Goal: Task Accomplishment & Management: Complete application form

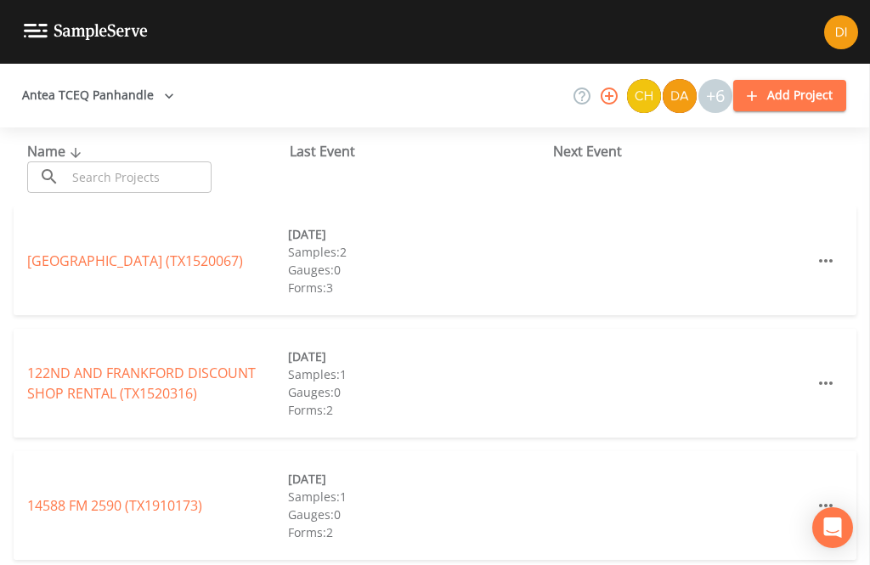
click at [107, 190] on input "text" at bounding box center [138, 176] width 145 height 31
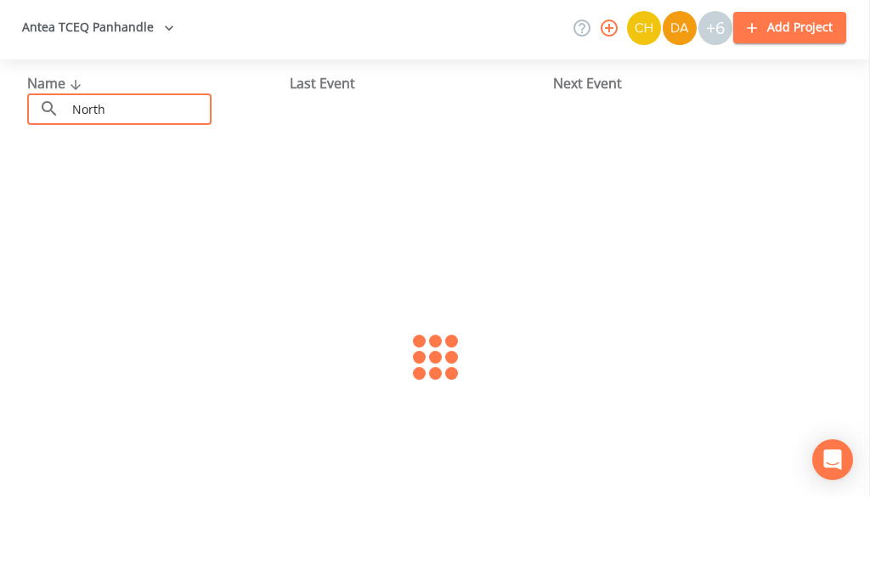
type input "Northv"
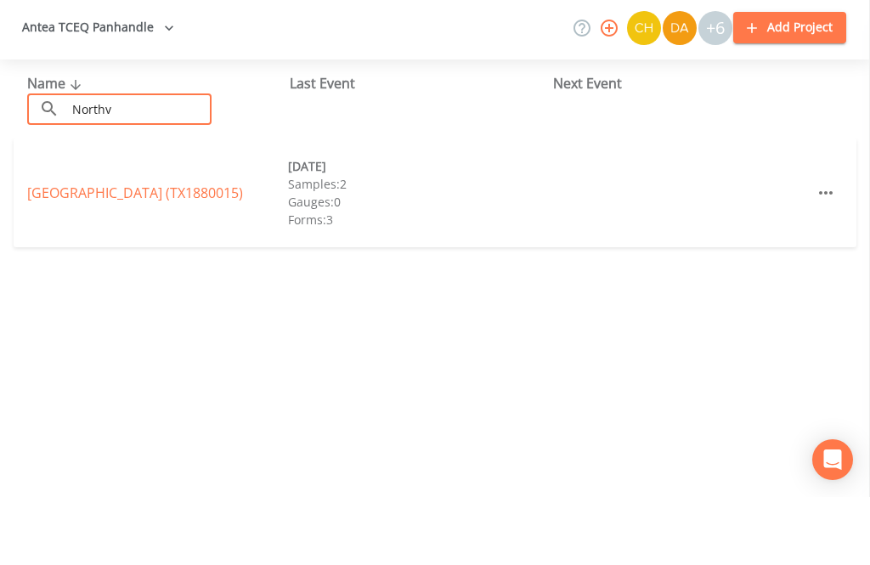
click at [129, 252] on link "NORTHVIEW MOBILE HOME PARK (TX1880015)" at bounding box center [135, 261] width 216 height 19
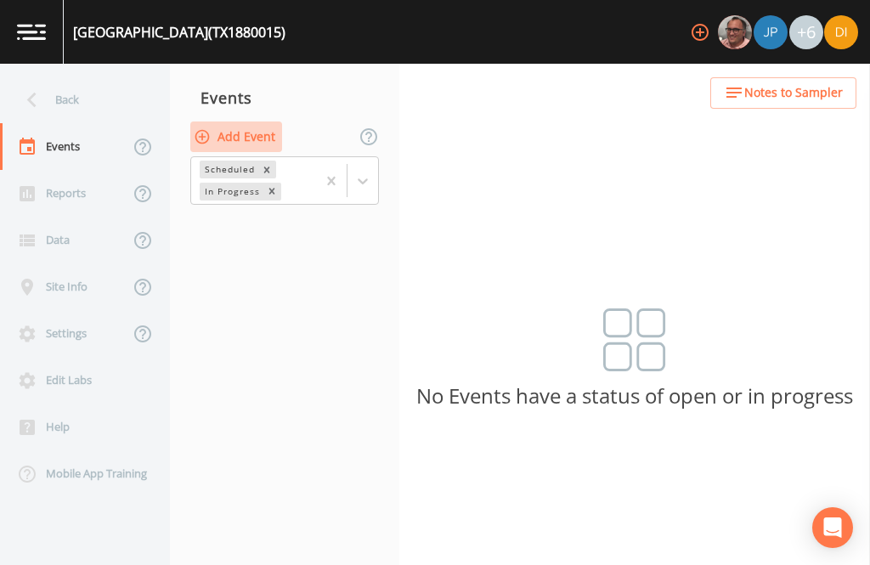
click at [276, 122] on button "Add Event" at bounding box center [236, 137] width 92 height 31
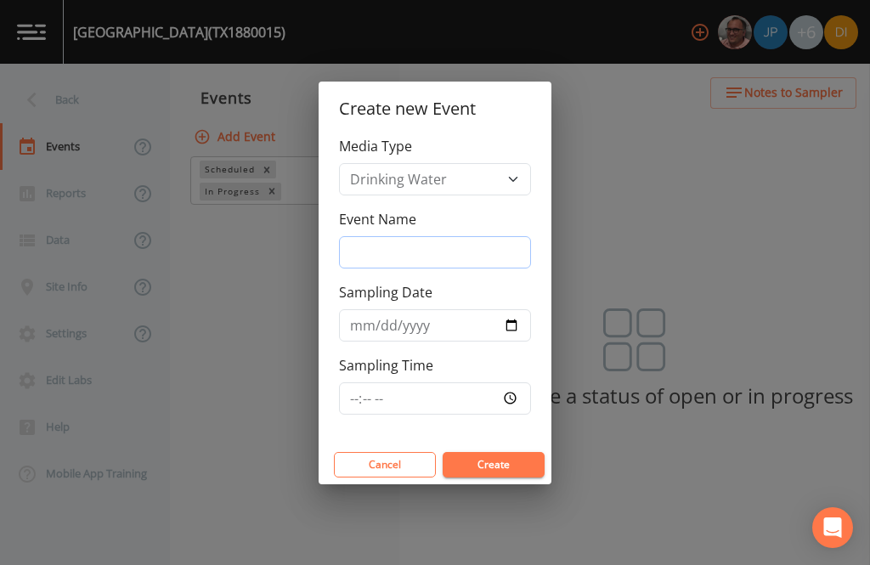
click at [451, 245] on input "Event Name" at bounding box center [435, 252] width 192 height 32
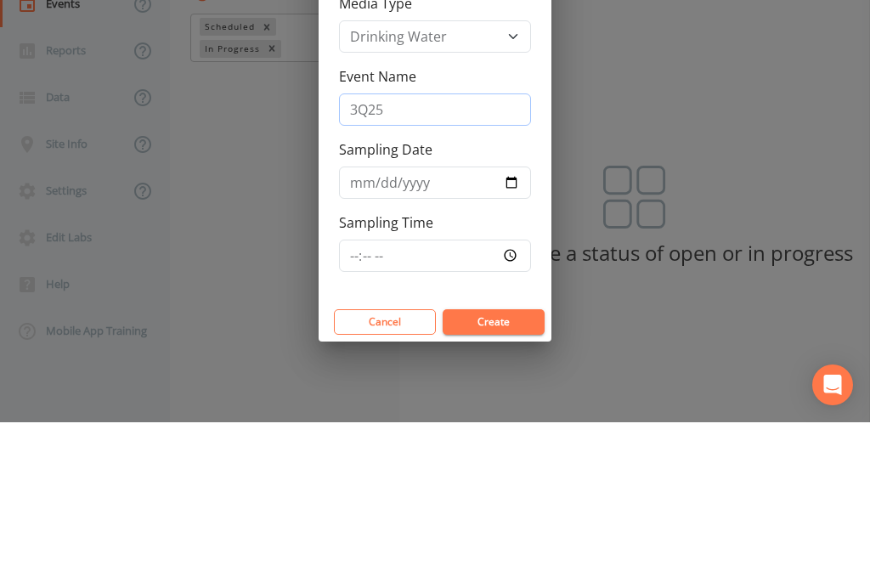
type input "3Q25"
click at [447, 309] on input "Sampling Date" at bounding box center [435, 325] width 192 height 32
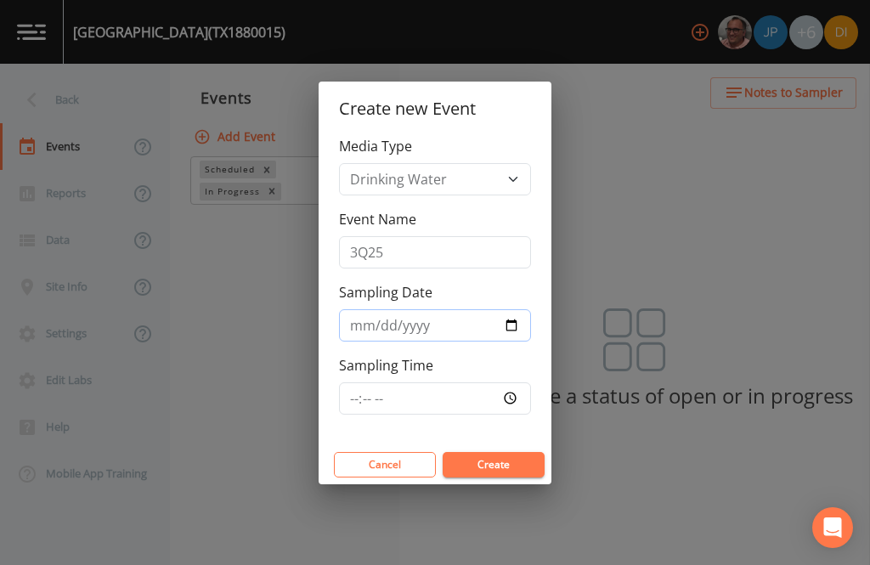
type input "2025-08-12"
click at [454, 403] on input "Sampling Time" at bounding box center [435, 398] width 192 height 32
type input "09:30"
click at [505, 466] on button "Create" at bounding box center [494, 464] width 102 height 25
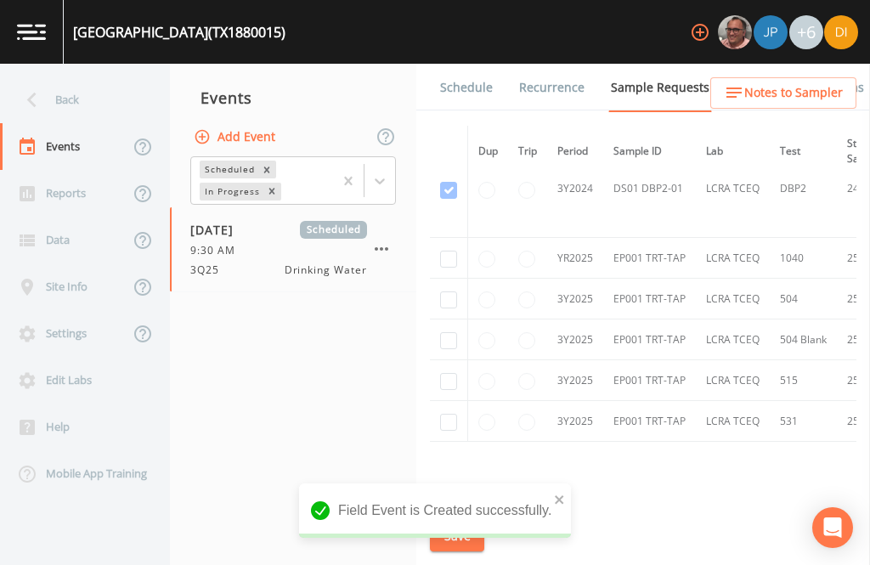
scroll to position [135, 0]
click at [446, 101] on input "checkbox" at bounding box center [448, 92] width 17 height 17
checkbox input "true"
click at [449, 291] on input "checkbox" at bounding box center [448, 299] width 17 height 17
checkbox input "true"
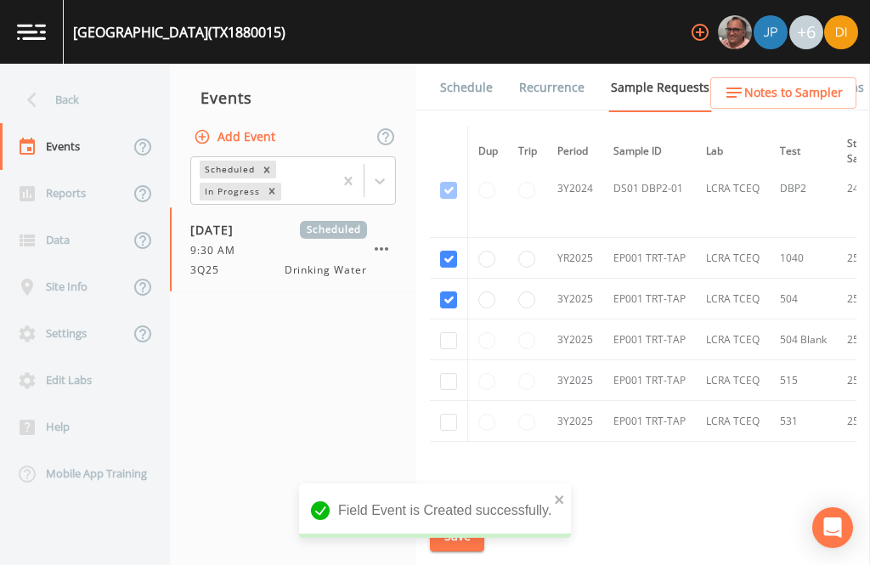
click at [449, 332] on input "checkbox" at bounding box center [448, 340] width 17 height 17
checkbox input "true"
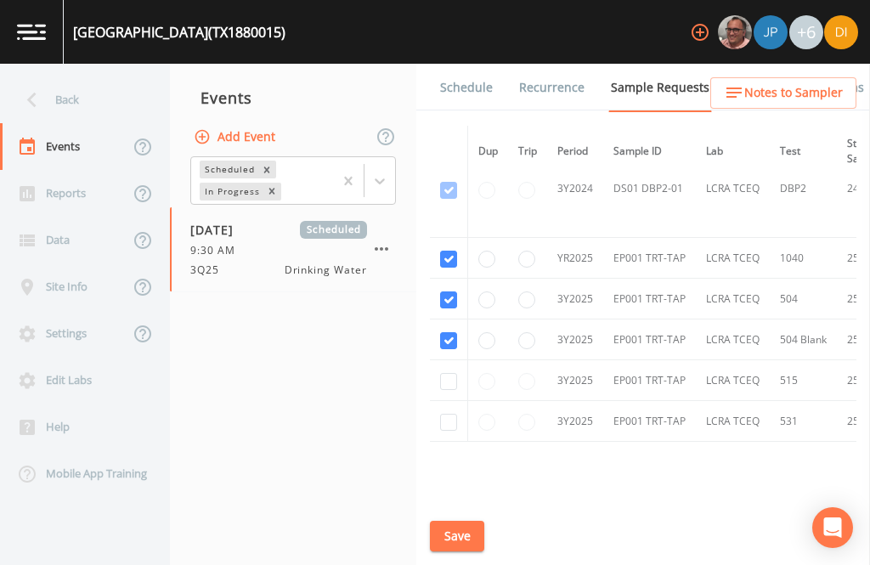
click at [446, 373] on input "checkbox" at bounding box center [448, 381] width 17 height 17
checkbox input "true"
click at [448, 421] on input "checkbox" at bounding box center [448, 422] width 17 height 17
checkbox input "true"
click at [461, 534] on button "Save" at bounding box center [457, 536] width 54 height 31
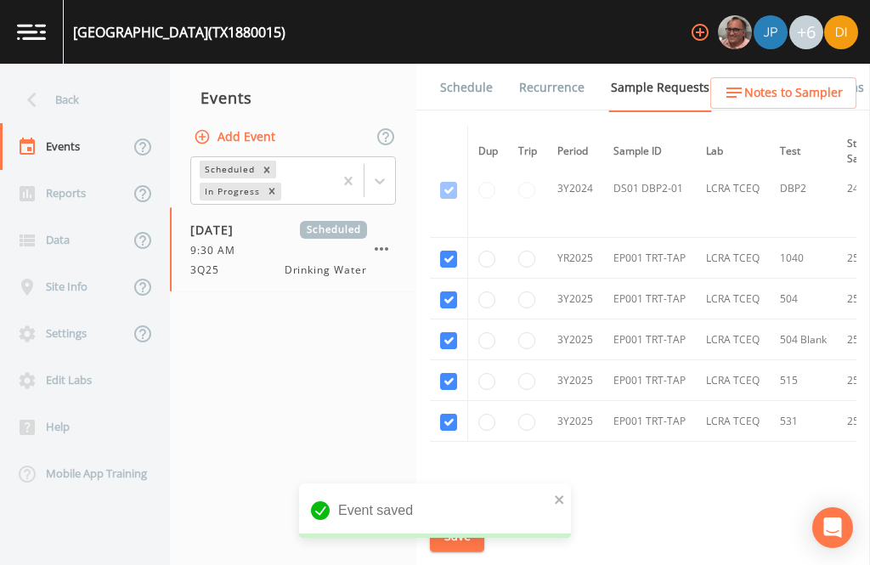
click at [469, 64] on link "Schedule" at bounding box center [467, 88] width 58 height 48
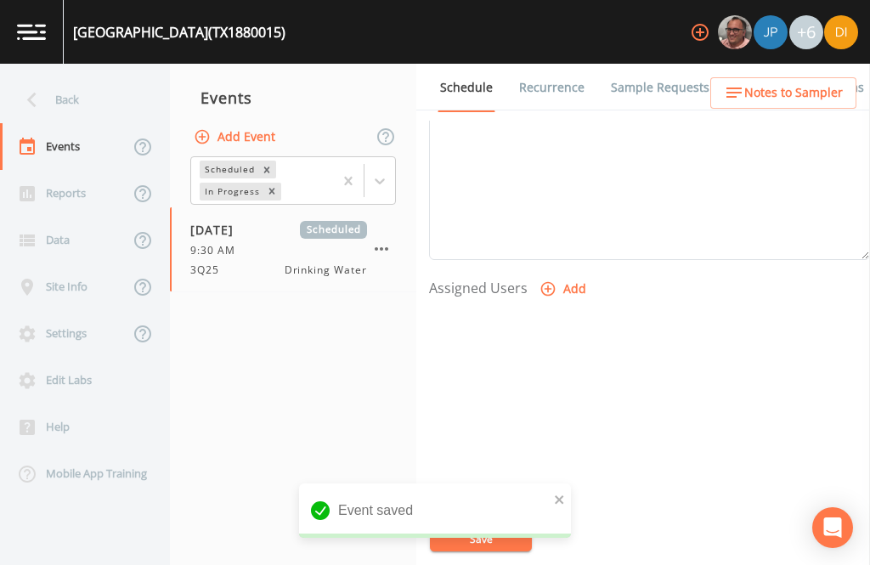
scroll to position [579, 0]
click at [554, 281] on icon "button" at bounding box center [548, 289] width 17 height 17
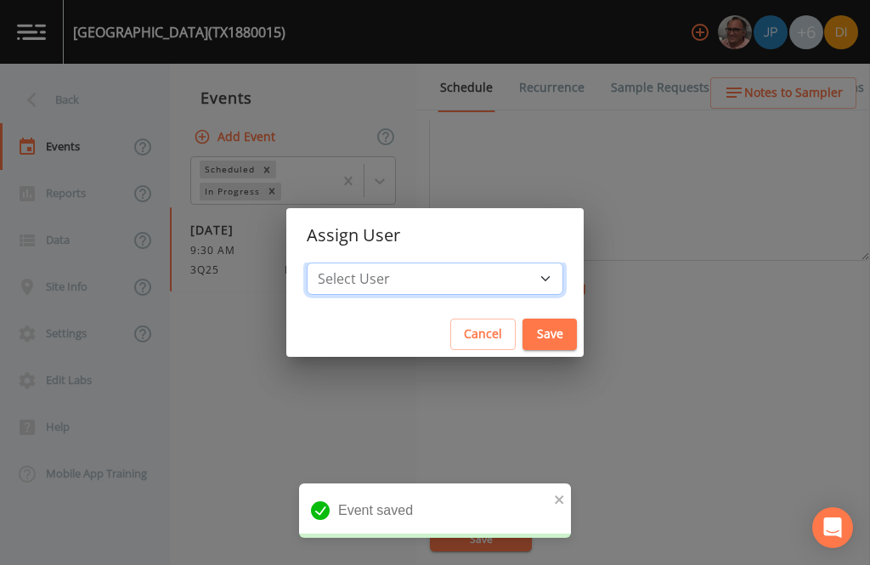
click at [491, 285] on select "Select User Mike Franklin Joshua gere Paul David Weber Zachary Evans Stafford J…" at bounding box center [435, 279] width 257 height 32
select select "344ec927-06d4-4db1-b173-80838cd52a46"
click at [523, 331] on button "Save" at bounding box center [550, 334] width 54 height 31
select select
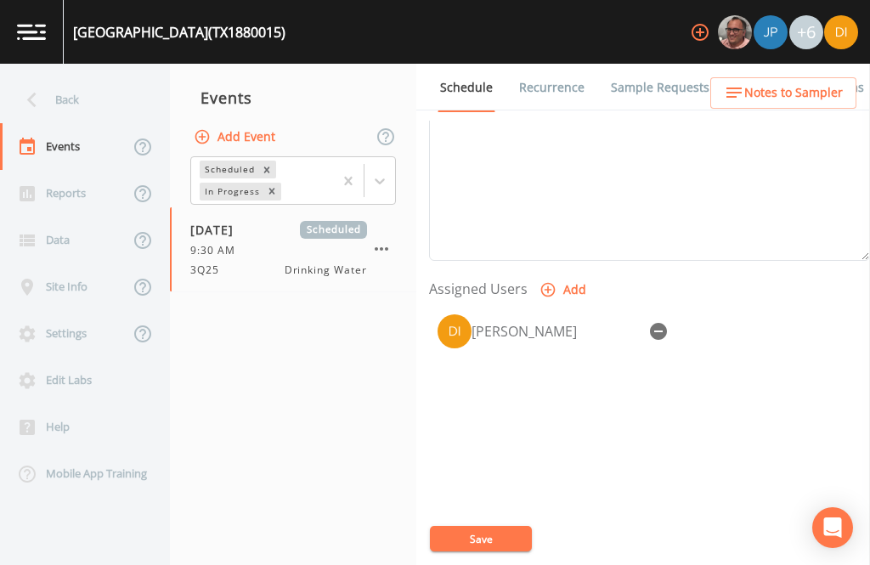
click at [484, 532] on button "Save" at bounding box center [481, 538] width 102 height 25
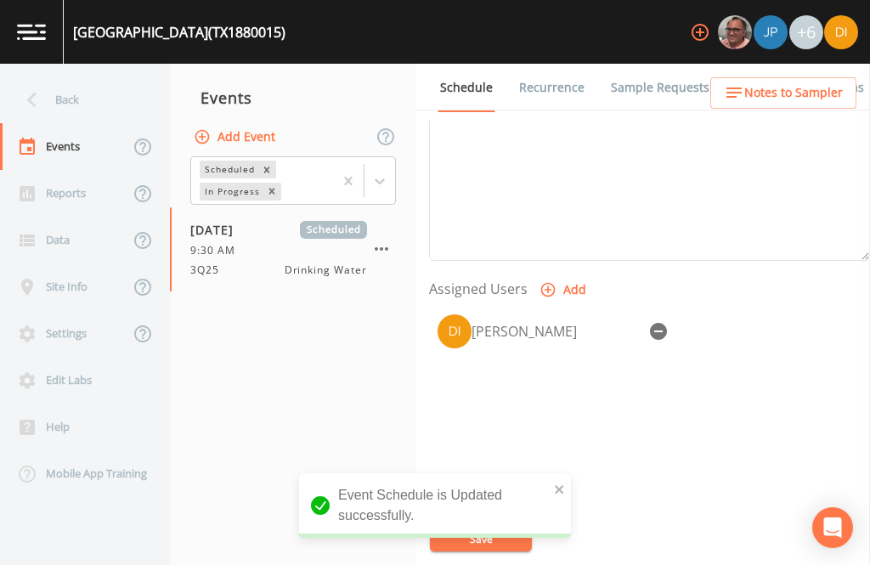
click at [72, 76] on div "Back" at bounding box center [76, 99] width 153 height 47
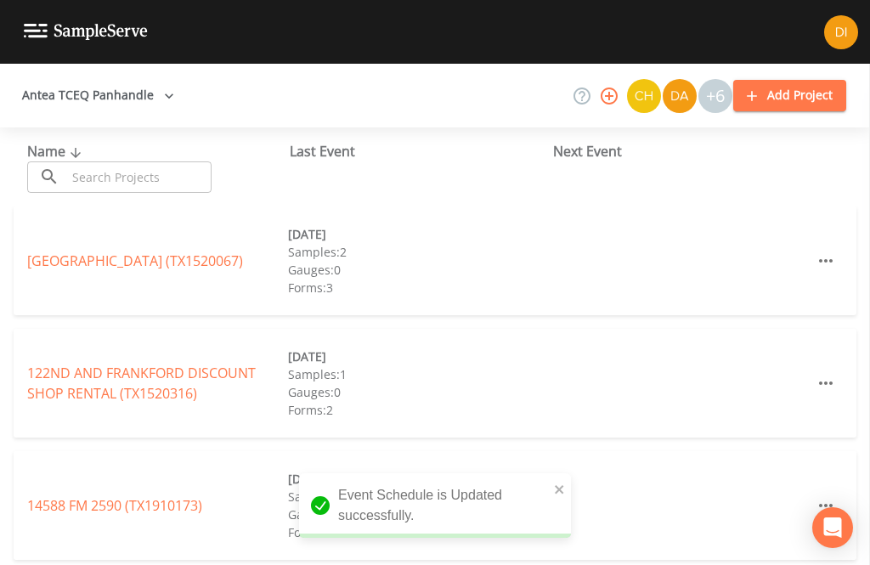
click at [153, 161] on input "text" at bounding box center [138, 176] width 145 height 31
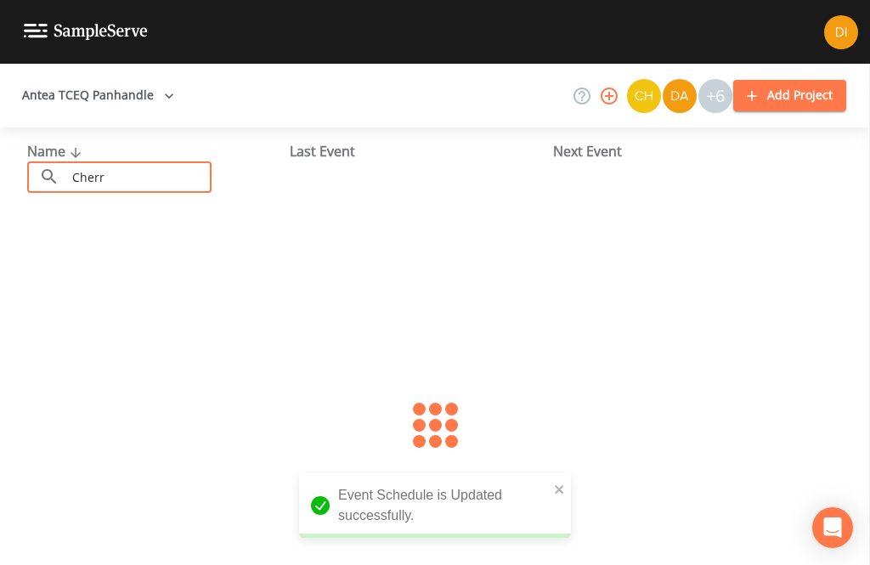
type input "Cherry"
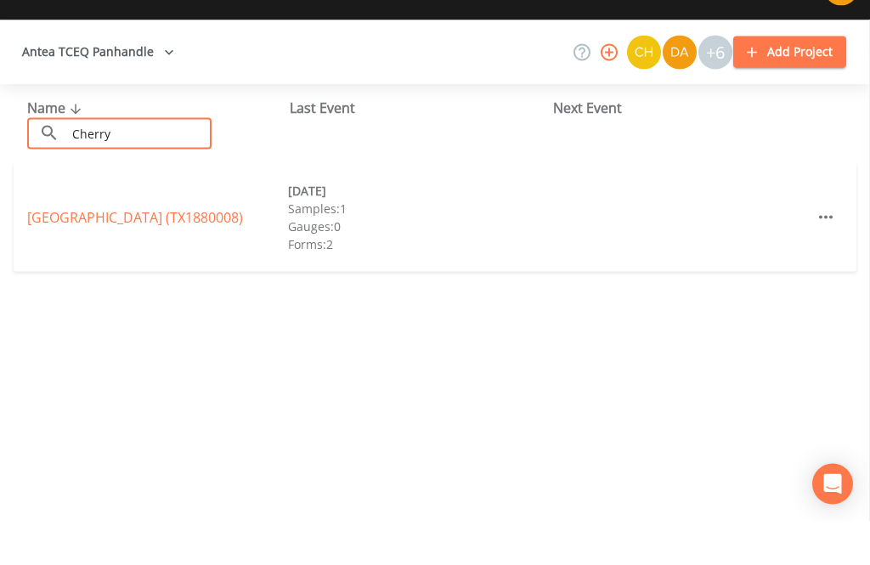
click at [195, 252] on link "CHERRY AVE MOBILE HOME PARK (TX1880008)" at bounding box center [135, 261] width 216 height 19
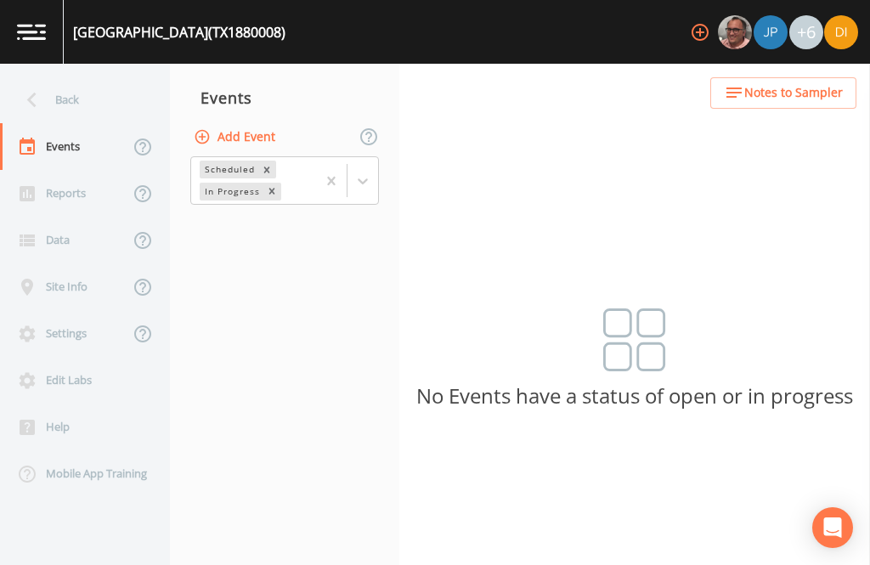
click at [252, 122] on button "Add Event" at bounding box center [236, 137] width 92 height 31
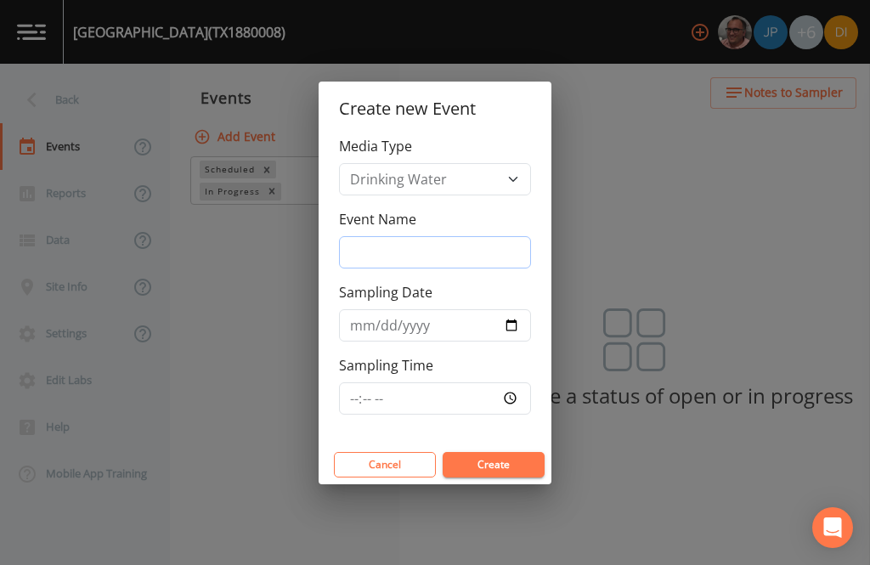
click at [450, 252] on input "Event Name" at bounding box center [435, 252] width 192 height 32
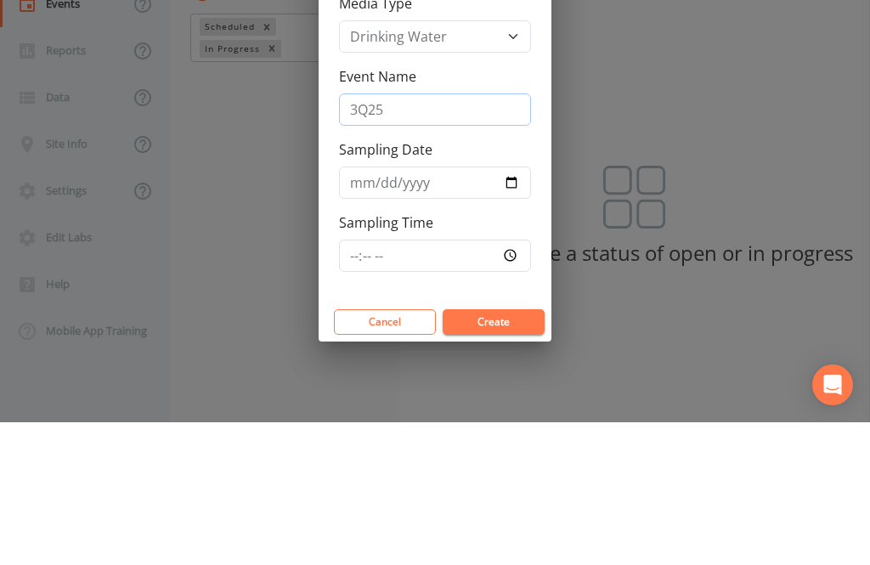
type input "3Q25"
click at [414, 309] on input "Sampling Date" at bounding box center [435, 325] width 192 height 32
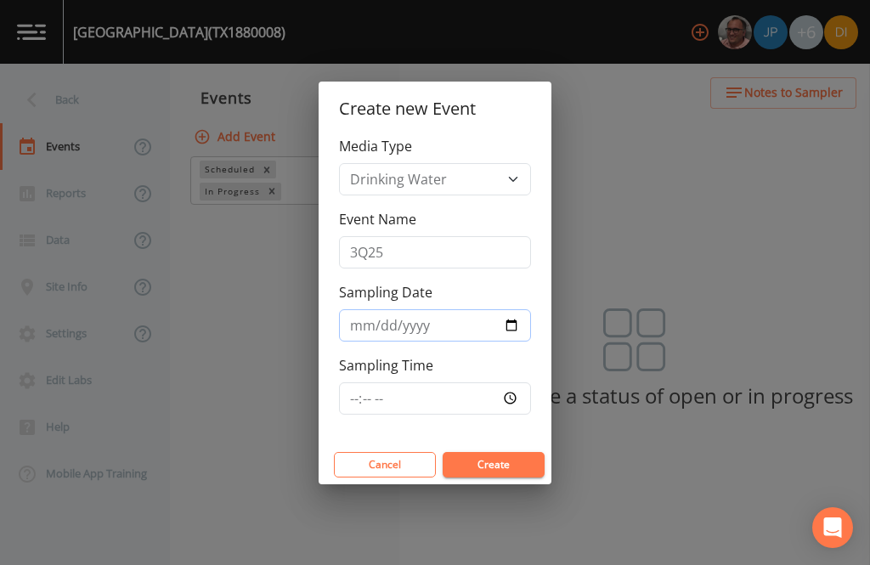
type input "2025-08-12"
click at [470, 396] on input "Sampling Time" at bounding box center [435, 398] width 192 height 32
type input "10:00"
click at [507, 463] on button "Create" at bounding box center [494, 464] width 102 height 25
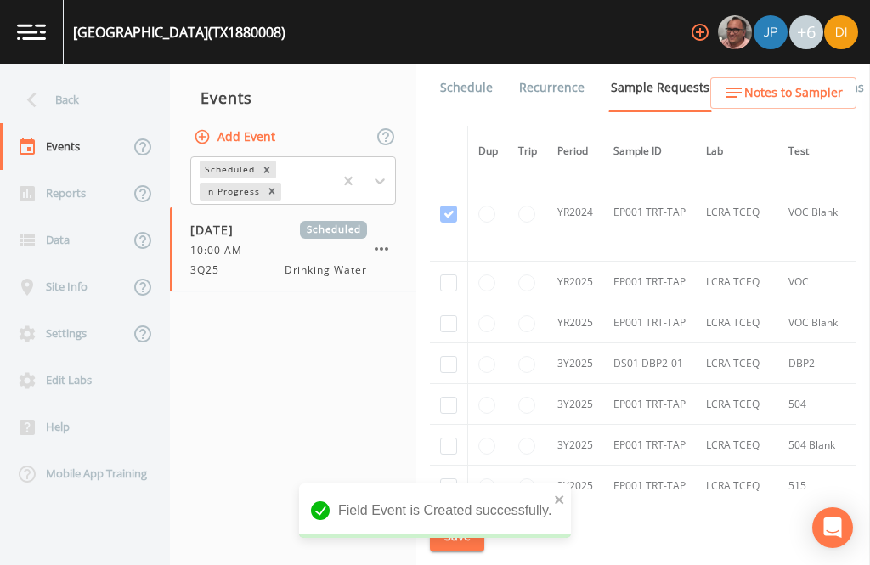
scroll to position [209, 0]
click at [441, 125] on input "checkbox" at bounding box center [448, 116] width 17 height 17
checkbox input "true"
click at [441, 223] on input "checkbox" at bounding box center [448, 214] width 17 height 17
checkbox input "true"
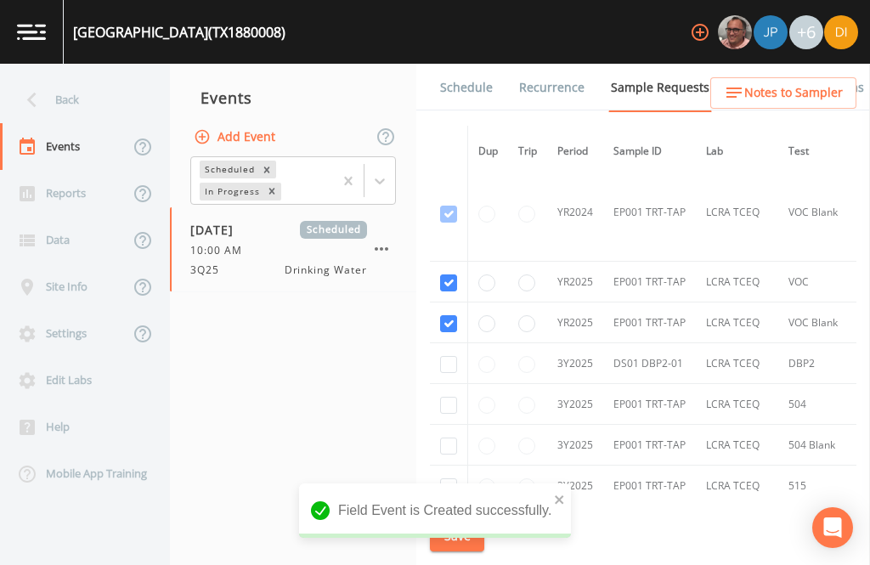
click at [442, 356] on input "checkbox" at bounding box center [448, 364] width 17 height 17
checkbox input "true"
click at [447, 398] on input "checkbox" at bounding box center [448, 405] width 17 height 17
checkbox input "true"
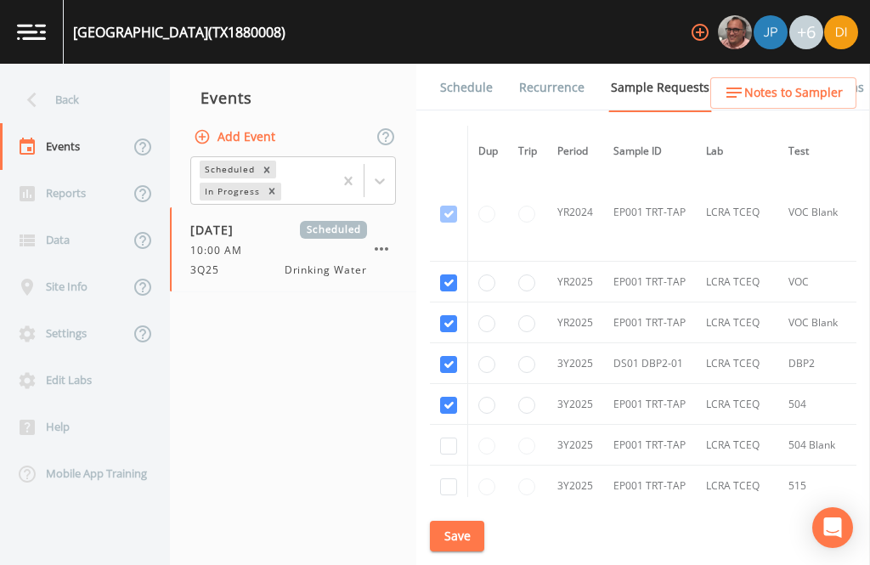
click at [443, 455] on input "checkbox" at bounding box center [448, 446] width 17 height 17
checkbox input "true"
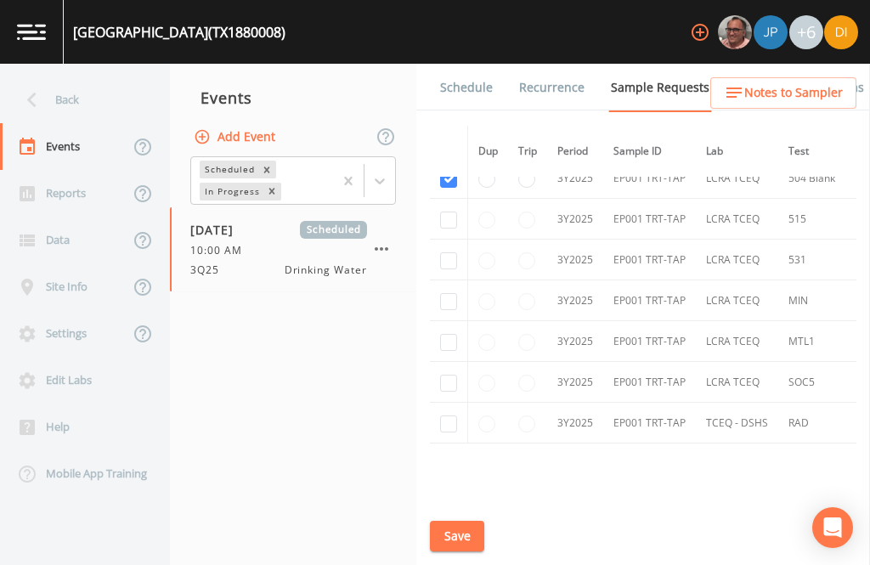
scroll to position [478, 0]
click at [448, 227] on input "checkbox" at bounding box center [448, 218] width 17 height 17
checkbox input "true"
click at [444, 268] on input "checkbox" at bounding box center [448, 259] width 17 height 17
checkbox input "true"
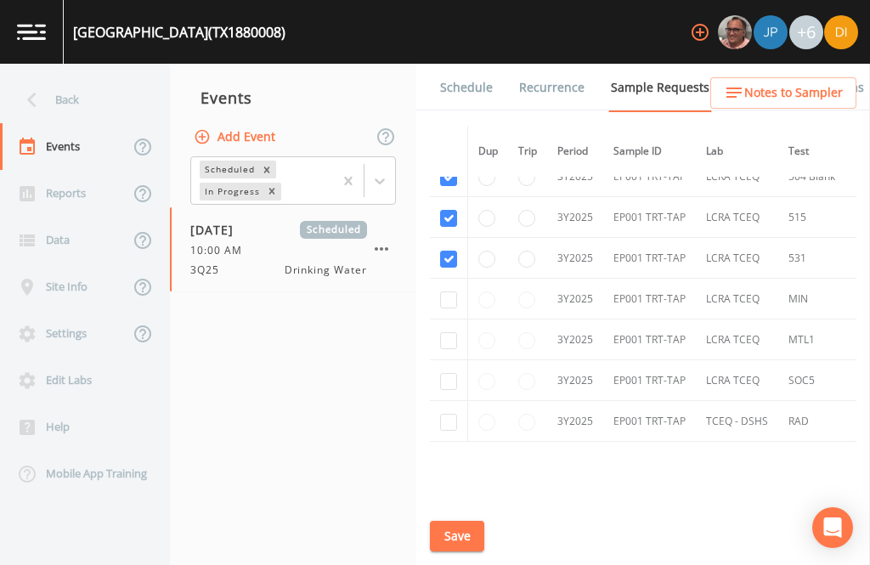
click at [442, 308] on input "checkbox" at bounding box center [448, 299] width 17 height 17
checkbox input "true"
click at [445, 349] on input "checkbox" at bounding box center [448, 340] width 17 height 17
checkbox input "true"
click at [443, 390] on input "checkbox" at bounding box center [448, 381] width 17 height 17
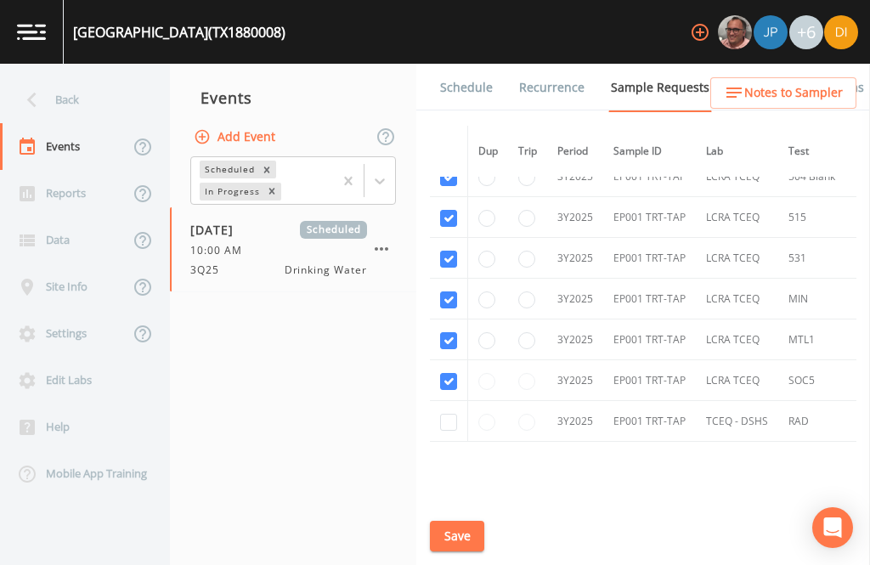
checkbox input "true"
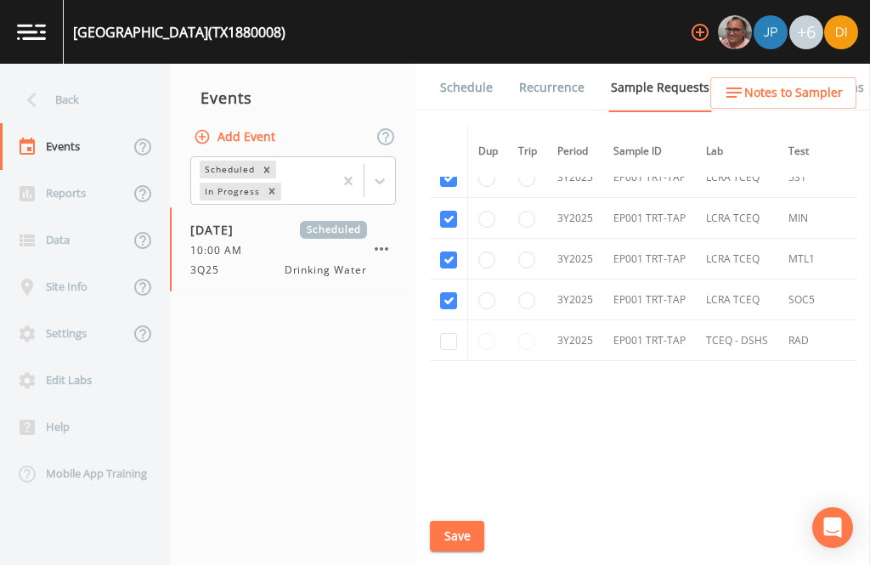
scroll to position [606, 0]
click at [447, 350] on input "checkbox" at bounding box center [448, 341] width 17 height 17
checkbox input "true"
click at [456, 541] on button "Save" at bounding box center [457, 536] width 54 height 31
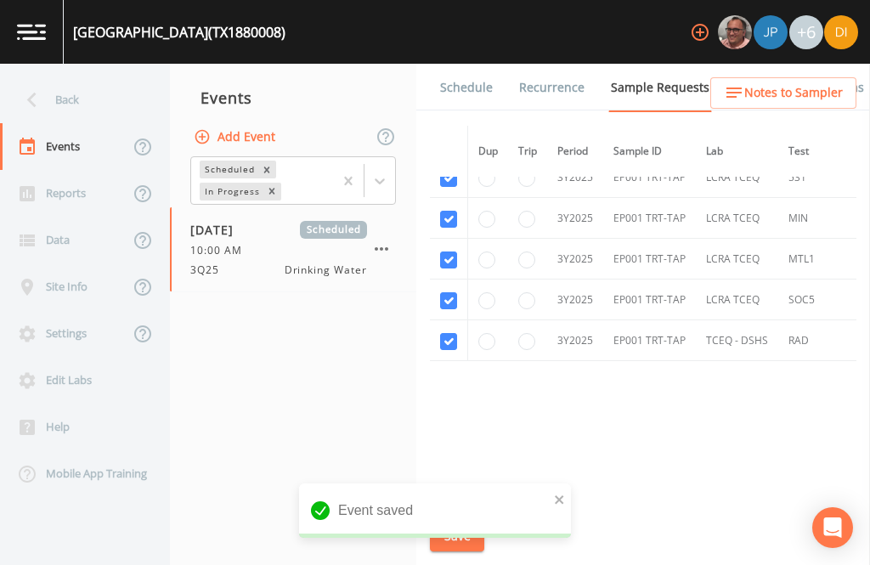
click at [461, 64] on link "Schedule" at bounding box center [467, 88] width 58 height 48
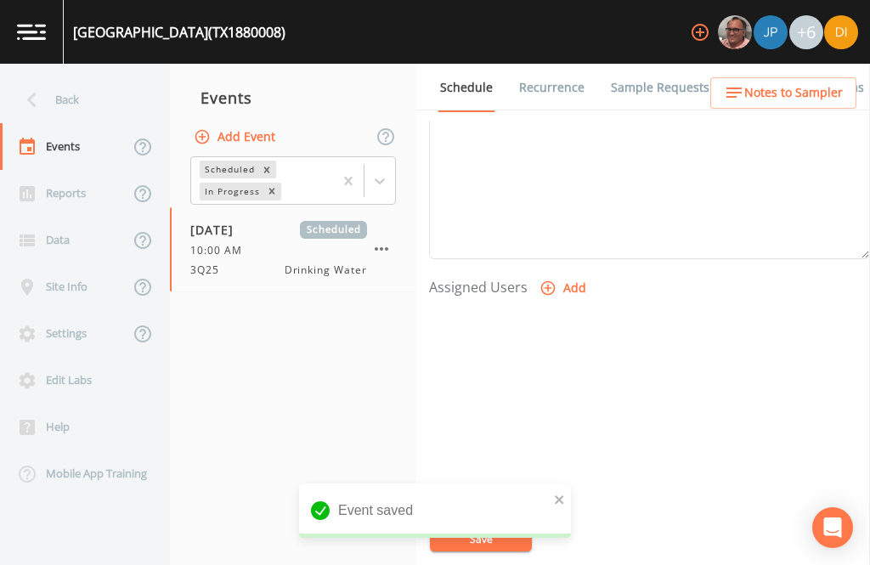
scroll to position [579, 0]
click at [552, 283] on icon "button" at bounding box center [548, 290] width 14 height 14
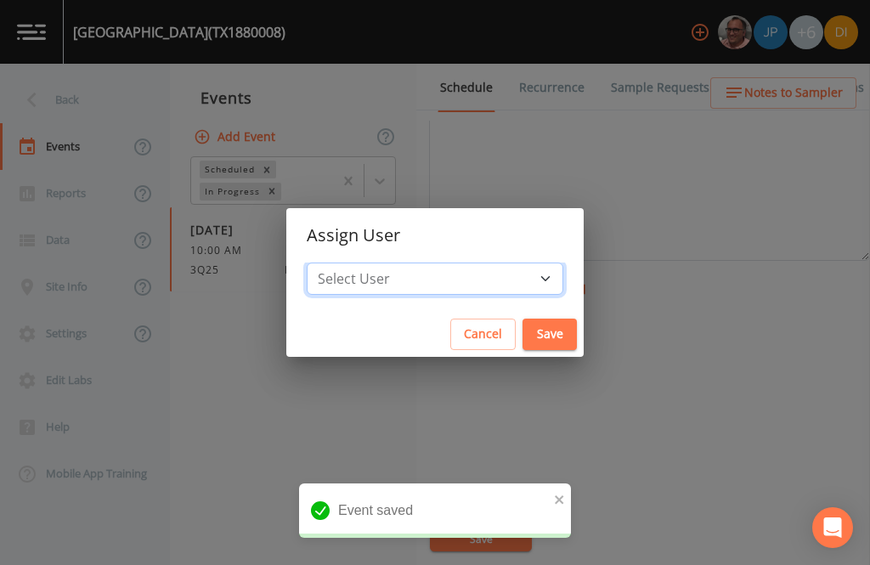
click at [486, 285] on select "Select User Mike Franklin Joshua gere Paul David Weber Zachary Evans Stafford J…" at bounding box center [435, 279] width 257 height 32
select select "344ec927-06d4-4db1-b173-80838cd52a46"
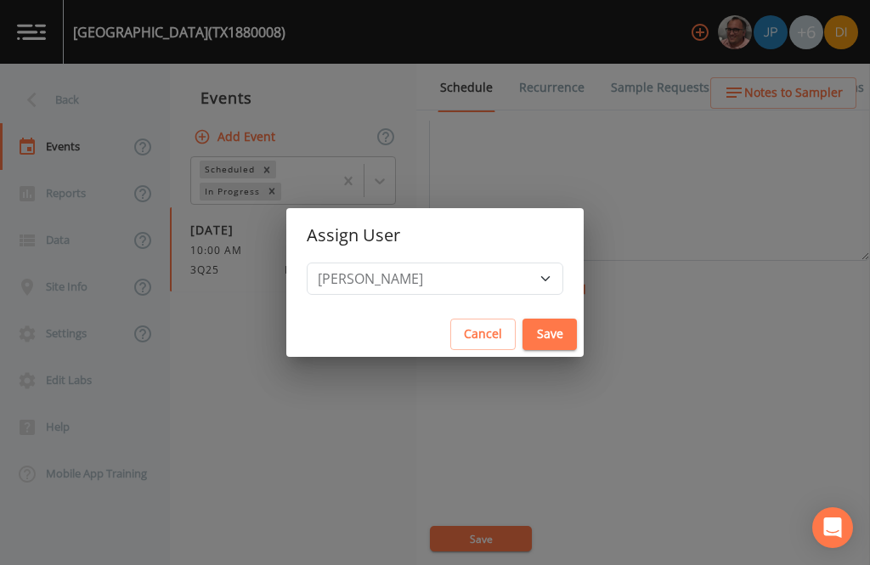
click at [523, 336] on button "Save" at bounding box center [550, 334] width 54 height 31
select select
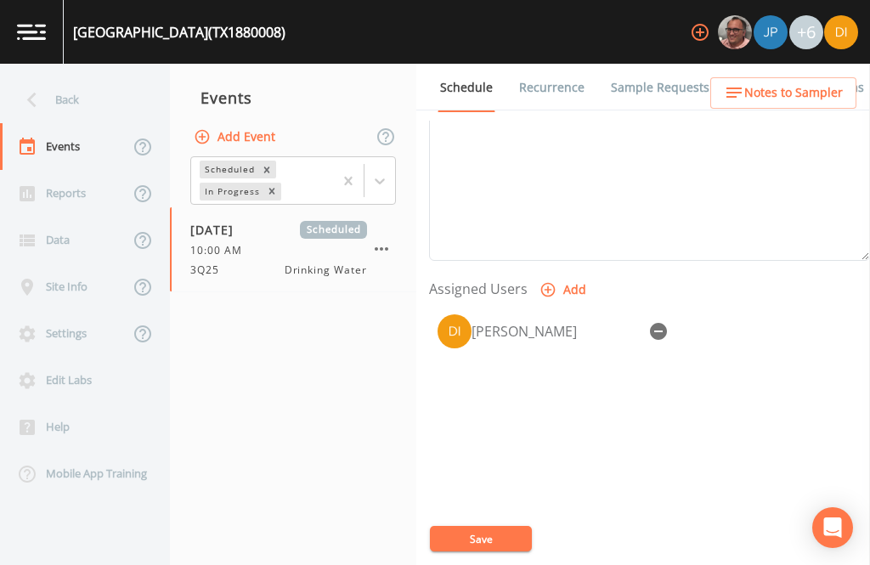
click at [495, 534] on button "Save" at bounding box center [481, 538] width 102 height 25
click at [72, 76] on div "Back" at bounding box center [76, 99] width 153 height 47
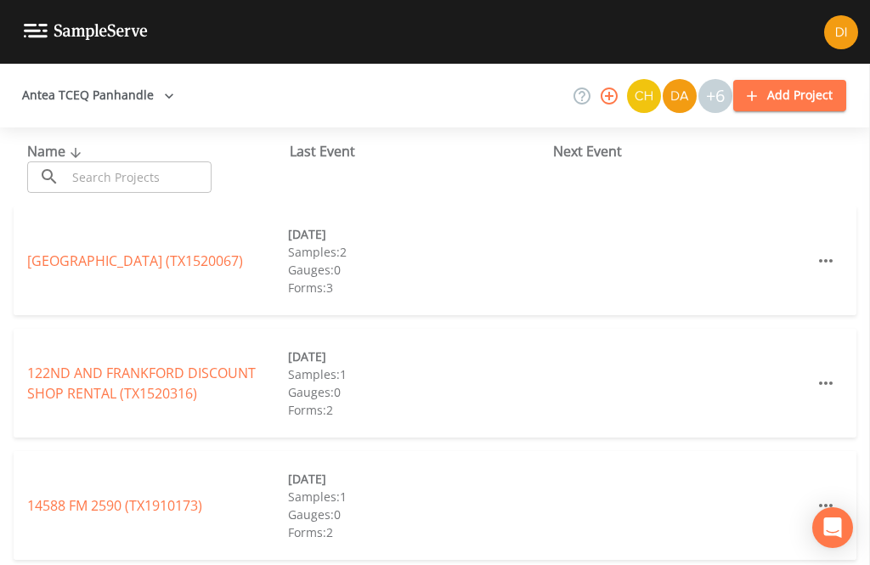
click at [152, 161] on input "text" at bounding box center [138, 176] width 145 height 31
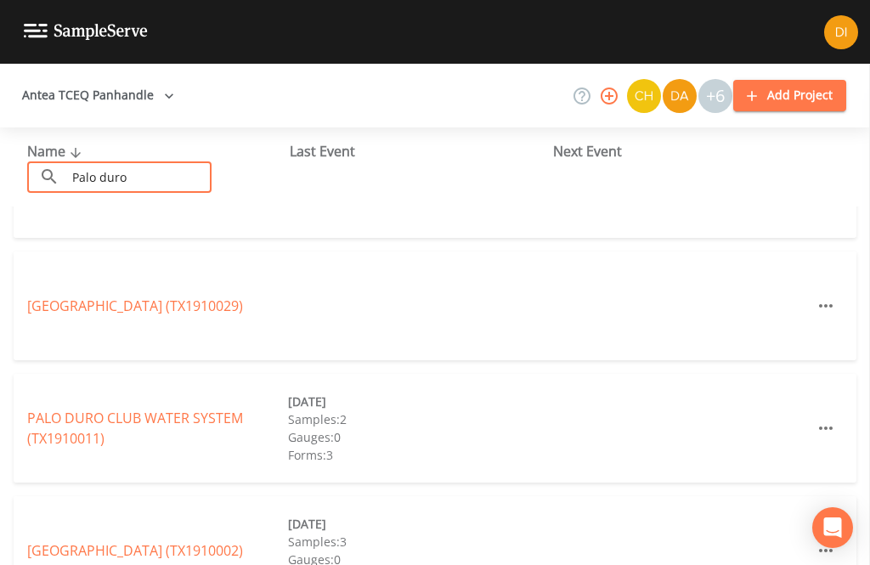
scroll to position [76, 0]
type input "Palo duro"
click at [240, 141] on div "Name ​ Palo duro ​" at bounding box center [158, 167] width 263 height 52
click at [65, 542] on link "TPWD PALO DURO CANYON STATE PARK (TX1910002)" at bounding box center [135, 551] width 216 height 19
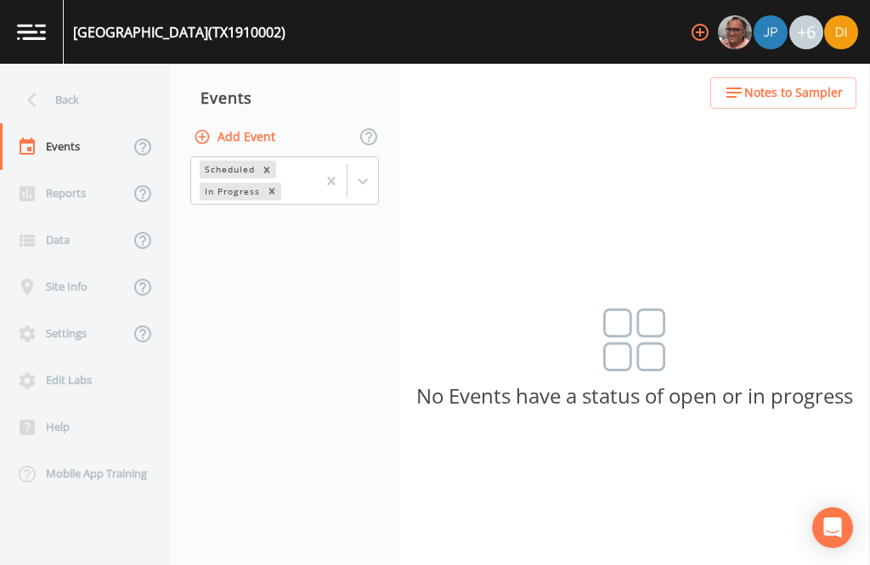
click at [269, 122] on button "Add Event" at bounding box center [236, 137] width 92 height 31
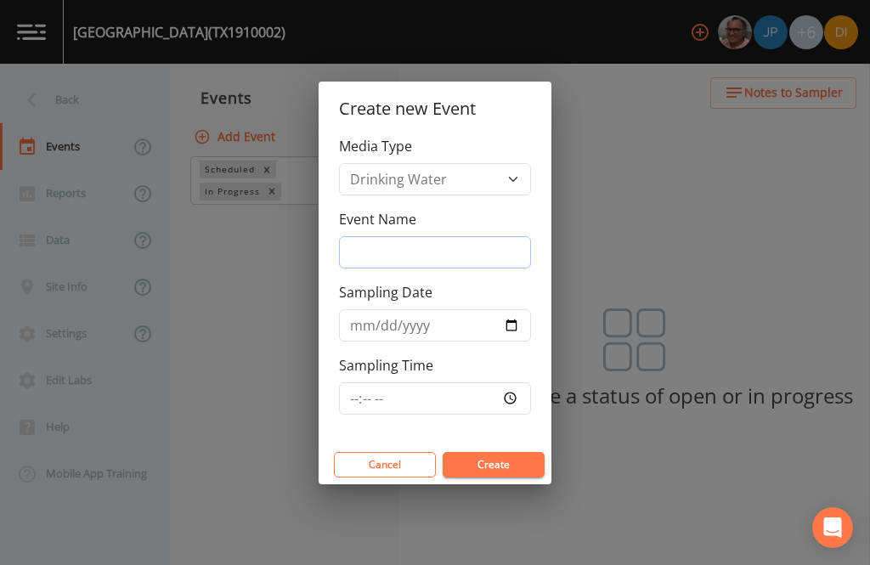
click at [404, 252] on input "Event Name" at bounding box center [435, 252] width 192 height 32
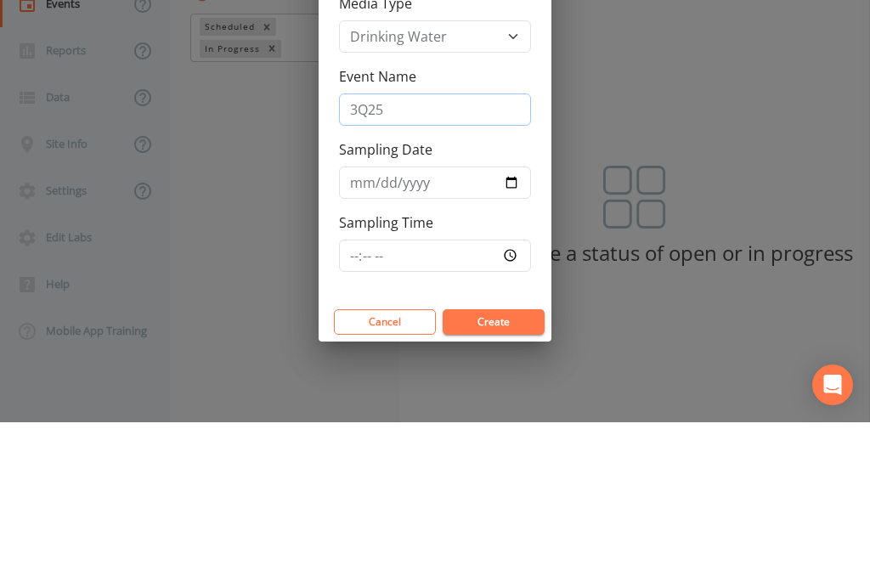
type input "3Q25"
click at [470, 309] on input "Sampling Date" at bounding box center [435, 325] width 192 height 32
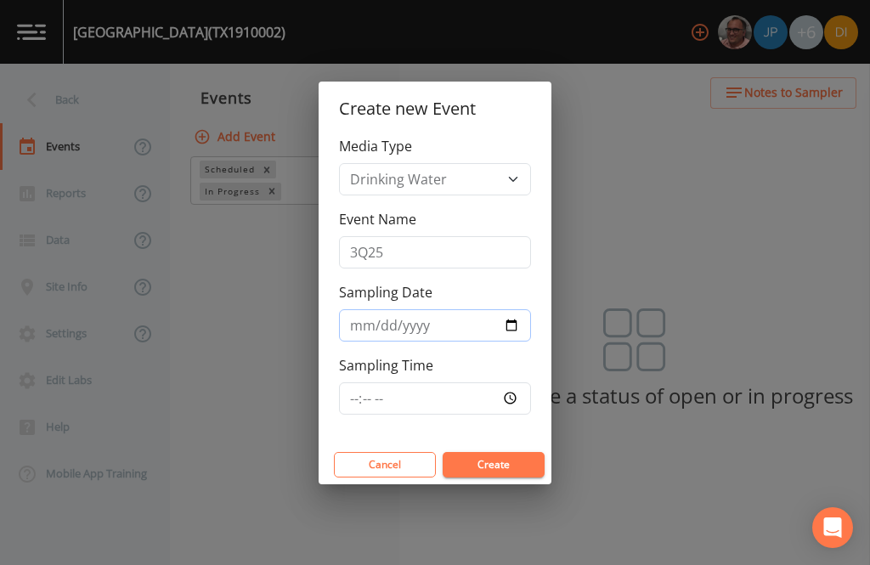
type input "2025-08-12"
click at [475, 400] on input "Sampling Time" at bounding box center [435, 398] width 192 height 32
type input "12:00"
click at [499, 467] on button "Create" at bounding box center [494, 464] width 102 height 25
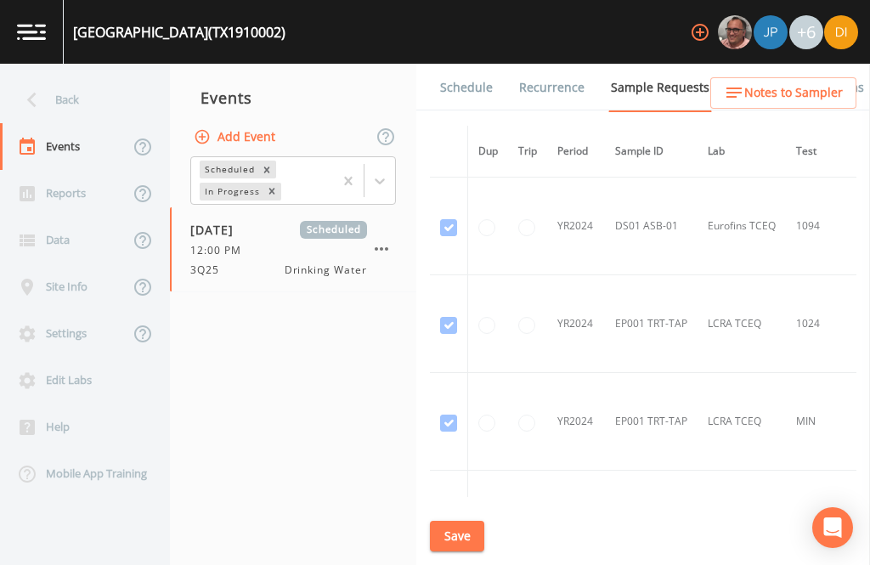
click at [471, 64] on link "Schedule" at bounding box center [467, 88] width 58 height 48
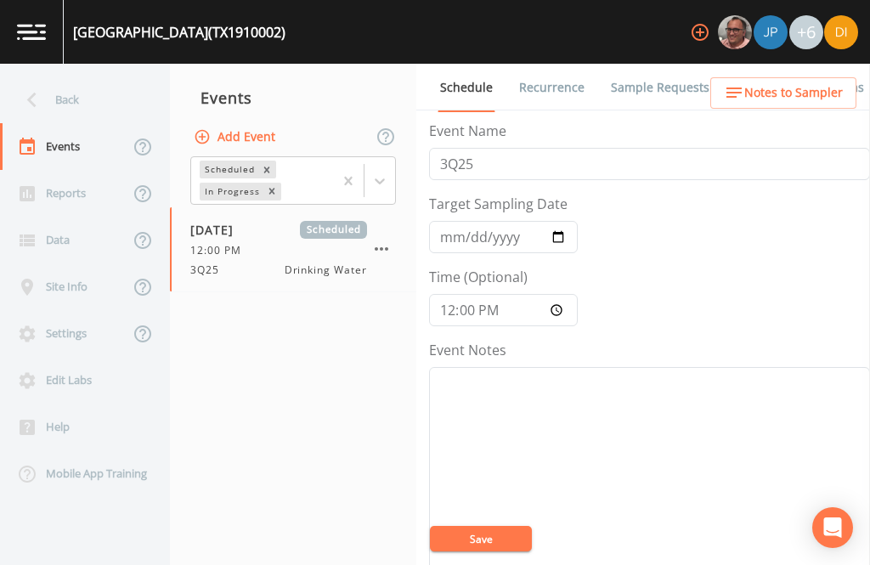
click at [662, 64] on link "Sample Requests" at bounding box center [660, 88] width 104 height 48
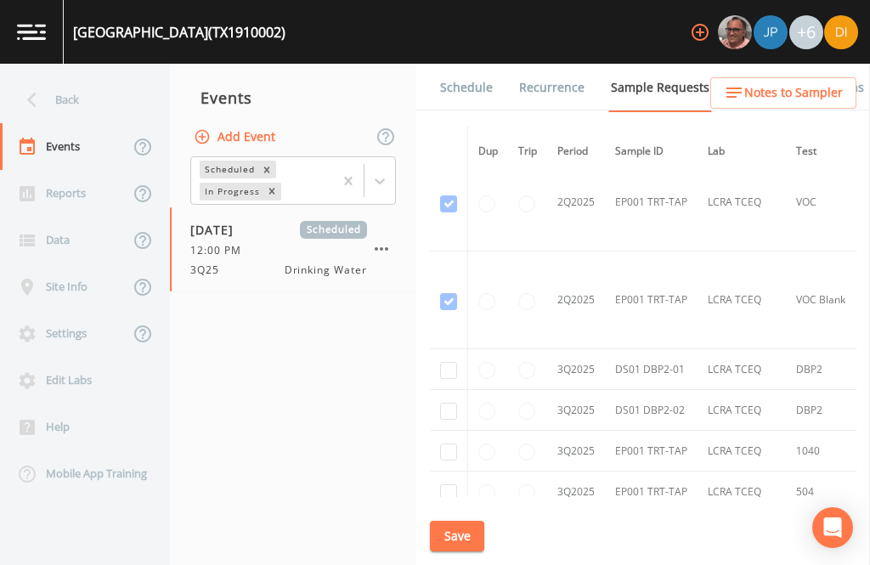
scroll to position [3053, 0]
checkbox input "true"
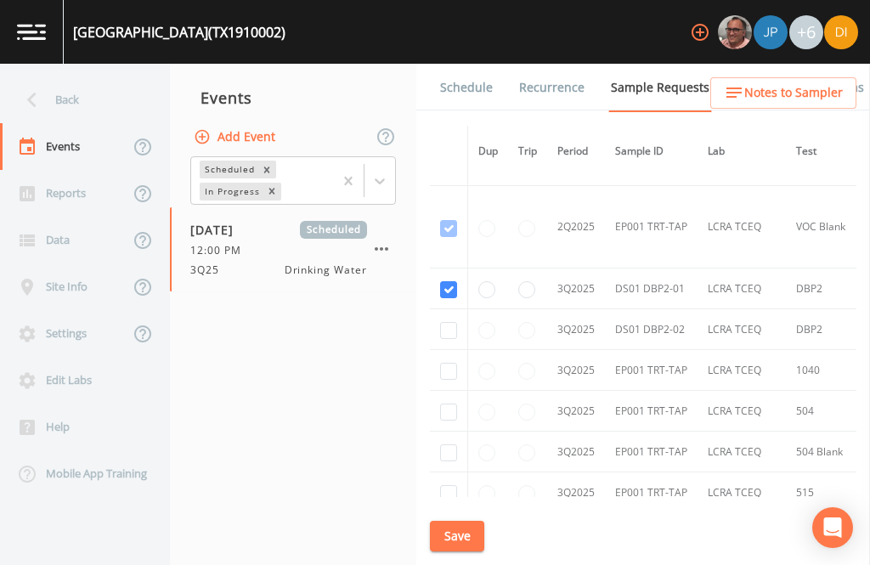
scroll to position [2629, 0]
checkbox input "true"
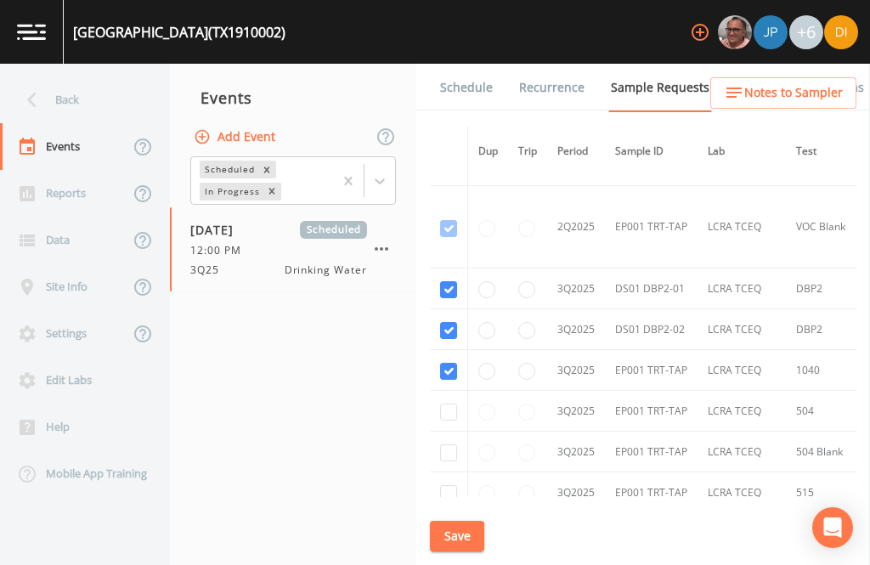
checkbox input "true"
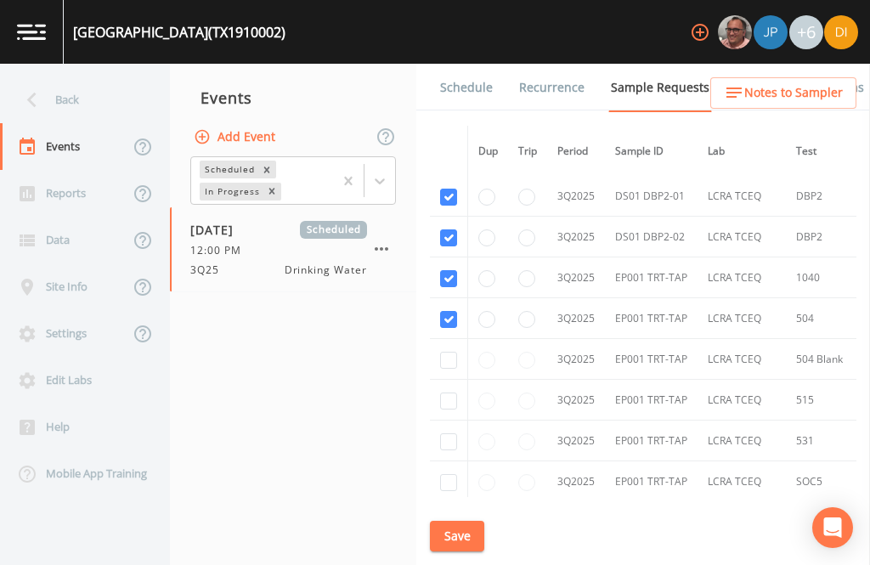
scroll to position [2729, -1]
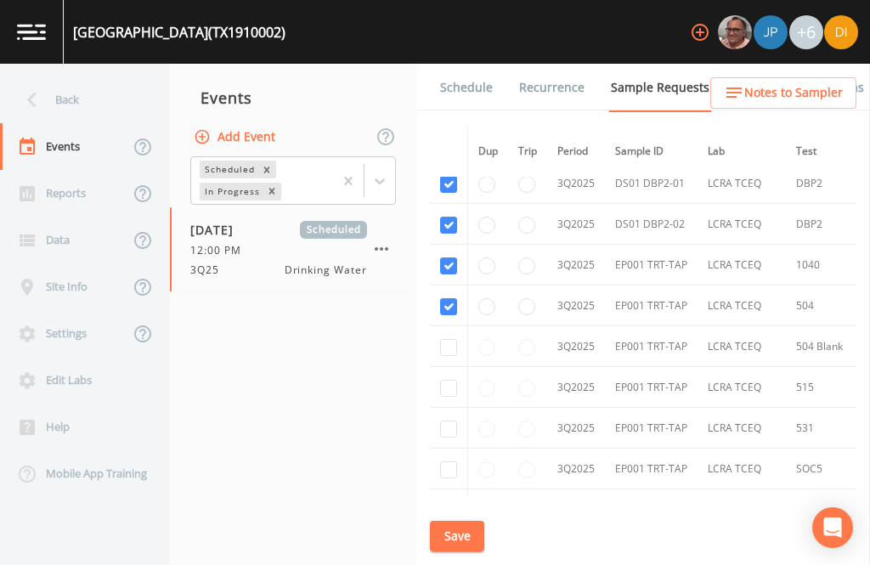
checkbox input "true"
click at [433, 407] on td at bounding box center [449, 386] width 38 height 41
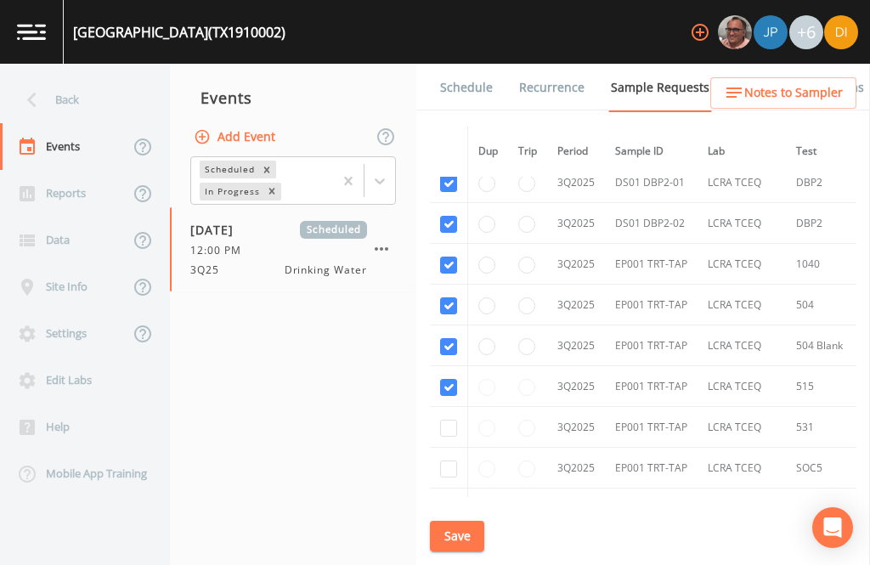
checkbox input "true"
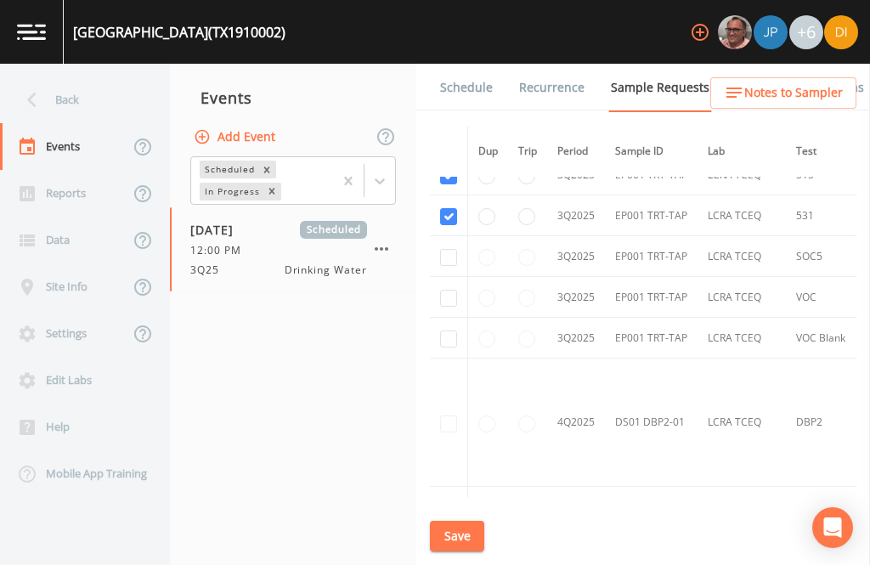
scroll to position [2948, 0]
checkbox input "true"
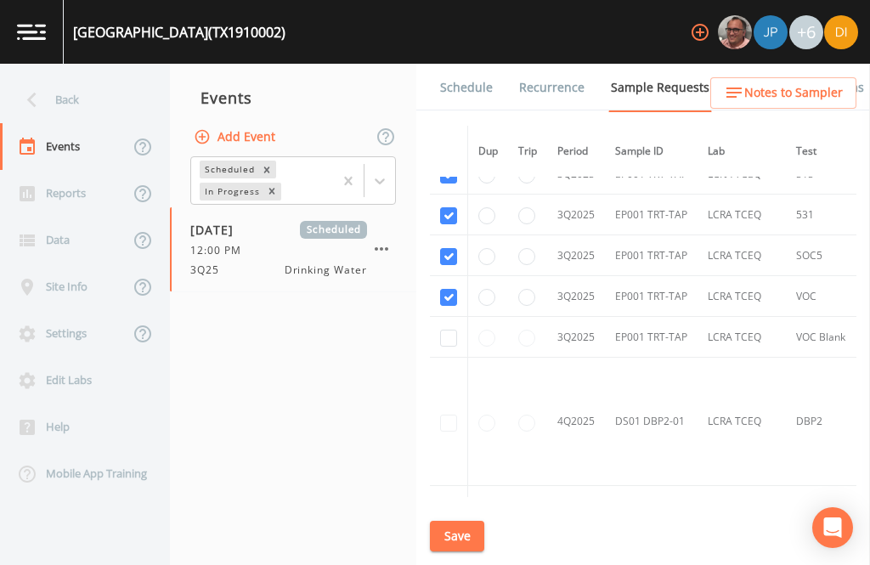
checkbox input "true"
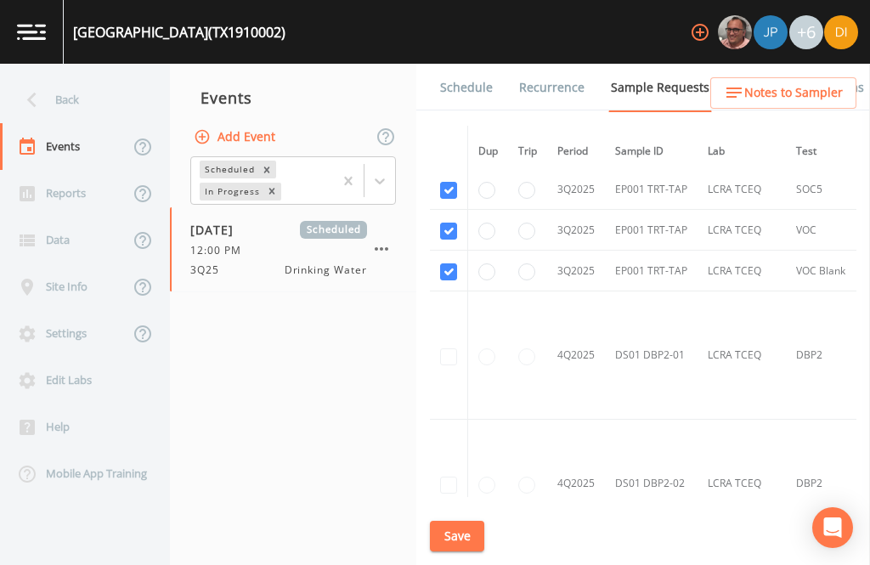
scroll to position [3013, 0]
click at [460, 530] on button "Save" at bounding box center [457, 536] width 54 height 31
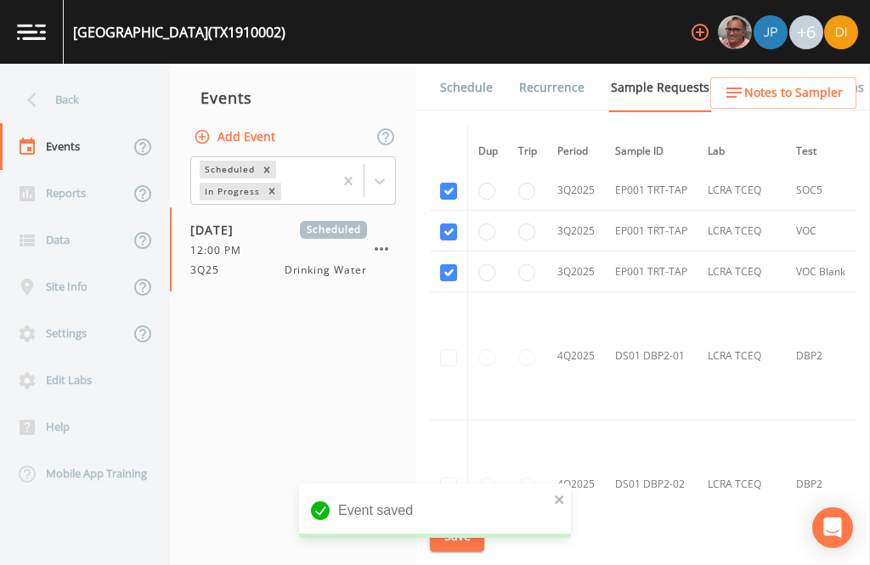
click at [461, 64] on link "Schedule" at bounding box center [467, 88] width 58 height 48
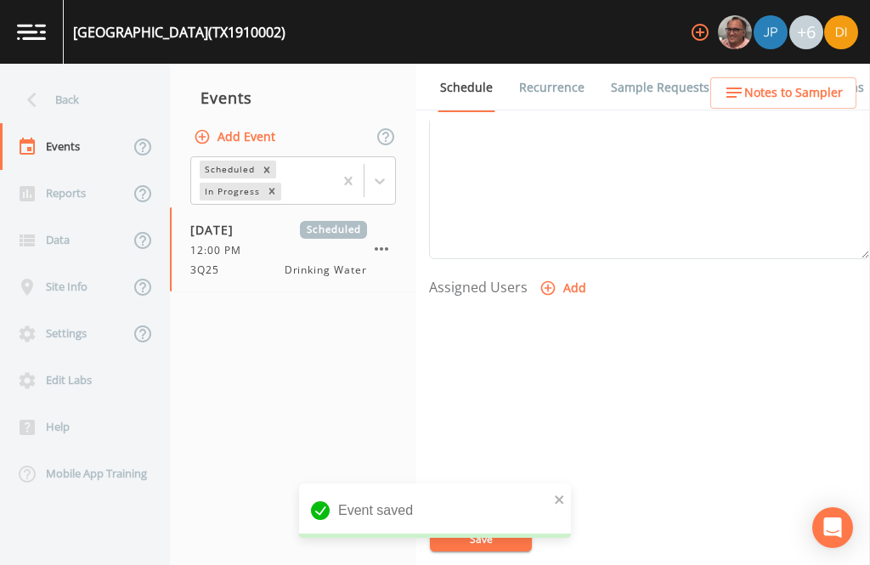
scroll to position [579, 0]
click at [559, 274] on button "Add" at bounding box center [564, 289] width 57 height 31
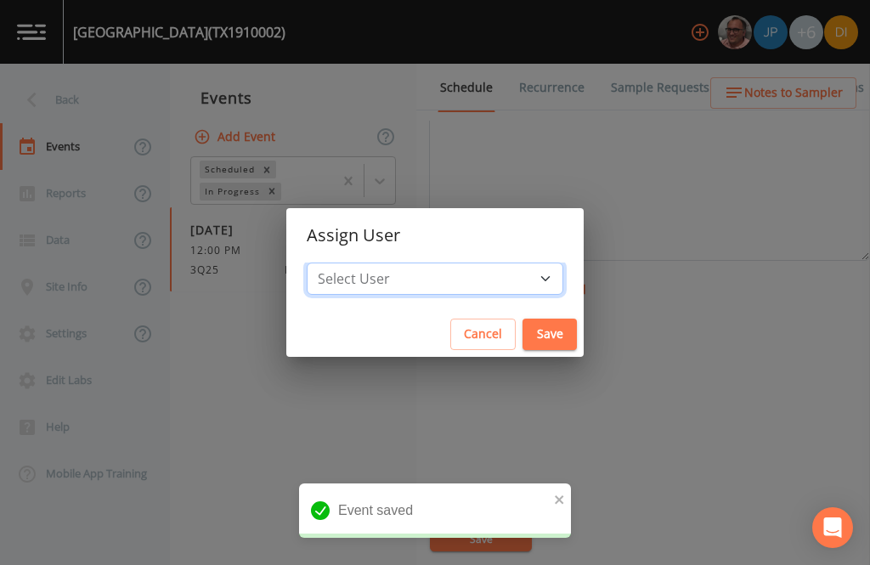
click at [466, 287] on select "Select User Mike Franklin Joshua gere Paul David Weber Zachary Evans Stafford J…" at bounding box center [435, 279] width 257 height 32
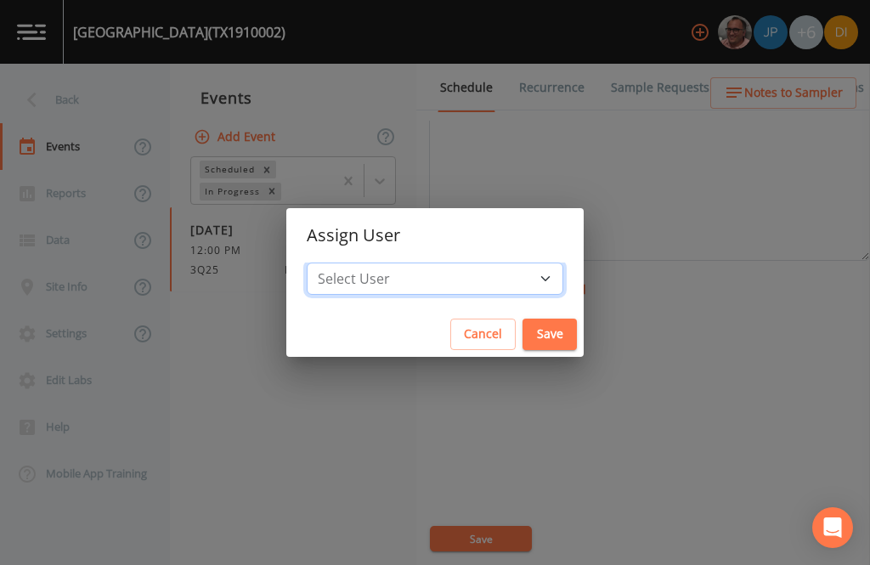
select select "344ec927-06d4-4db1-b173-80838cd52a46"
click at [523, 327] on button "Save" at bounding box center [550, 334] width 54 height 31
select select
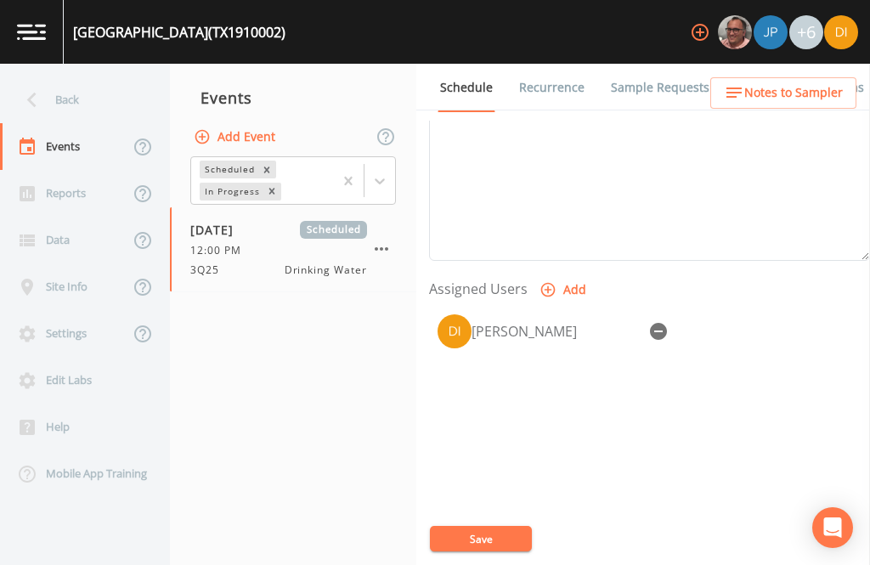
click at [473, 546] on button "Save" at bounding box center [481, 538] width 102 height 25
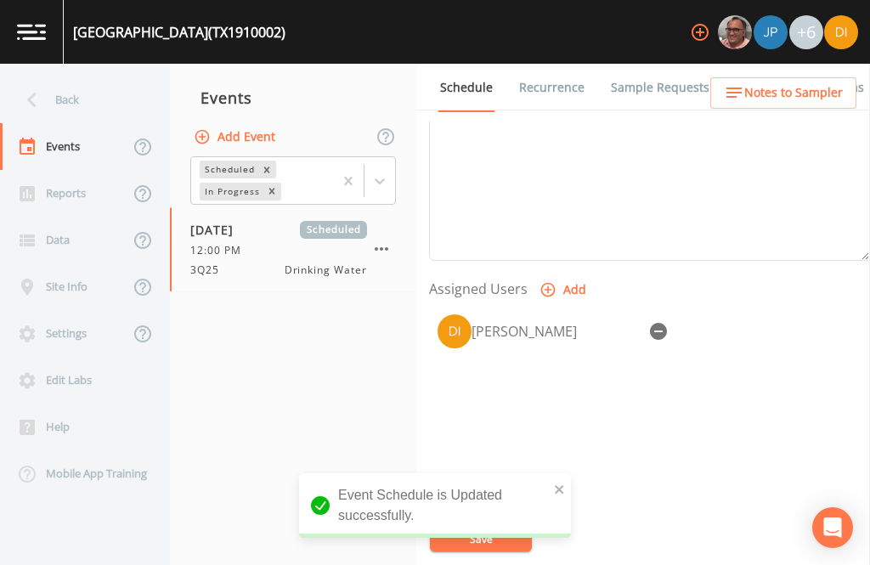
click at [65, 76] on div "Back" at bounding box center [76, 99] width 153 height 47
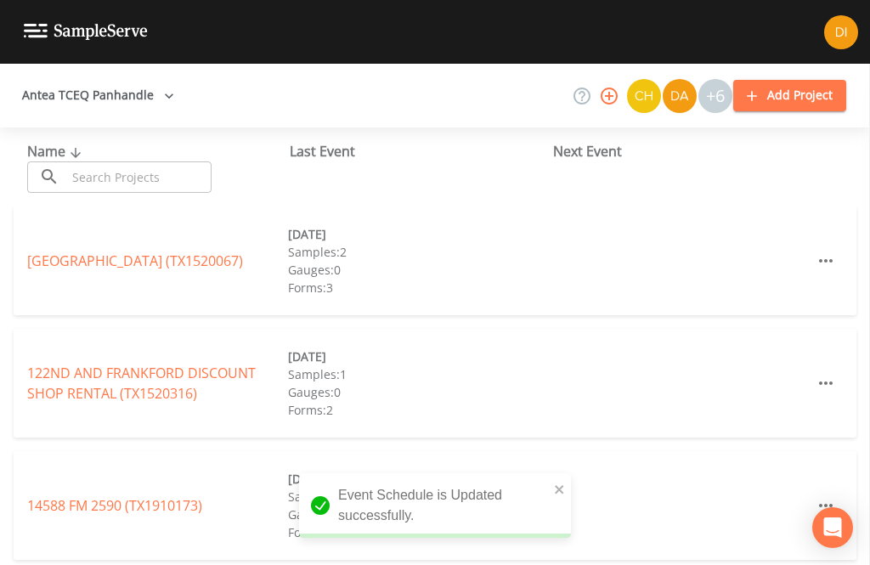
click at [146, 161] on input "text" at bounding box center [138, 176] width 145 height 31
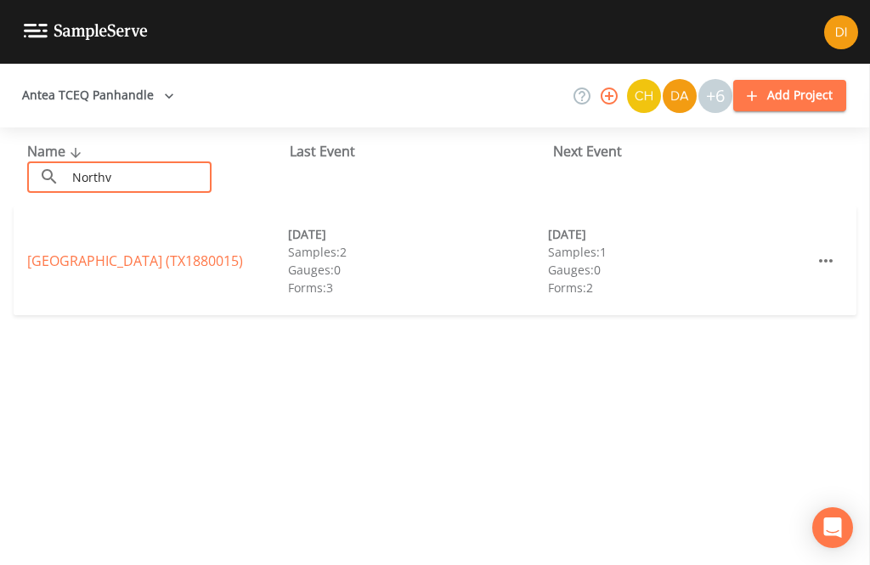
type input "Northv"
click at [185, 252] on link "NORTHVIEW MOBILE HOME PARK (TX1880015)" at bounding box center [135, 261] width 216 height 19
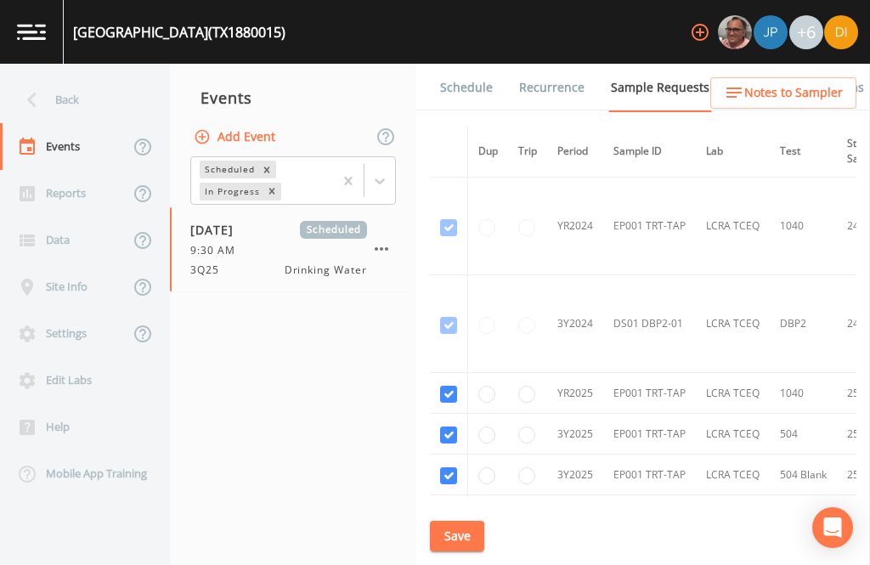
click at [382, 239] on icon "button" at bounding box center [381, 249] width 20 height 20
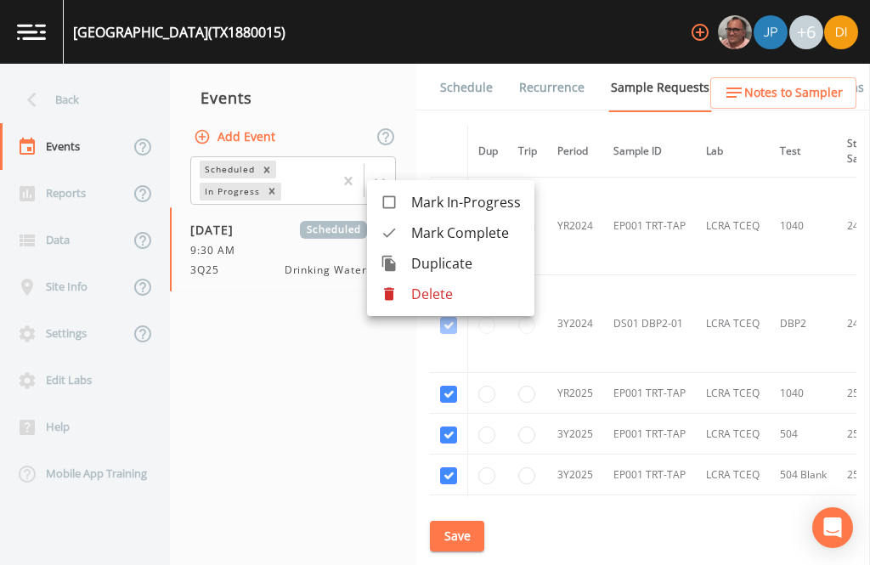
click at [305, 318] on div at bounding box center [435, 282] width 870 height 565
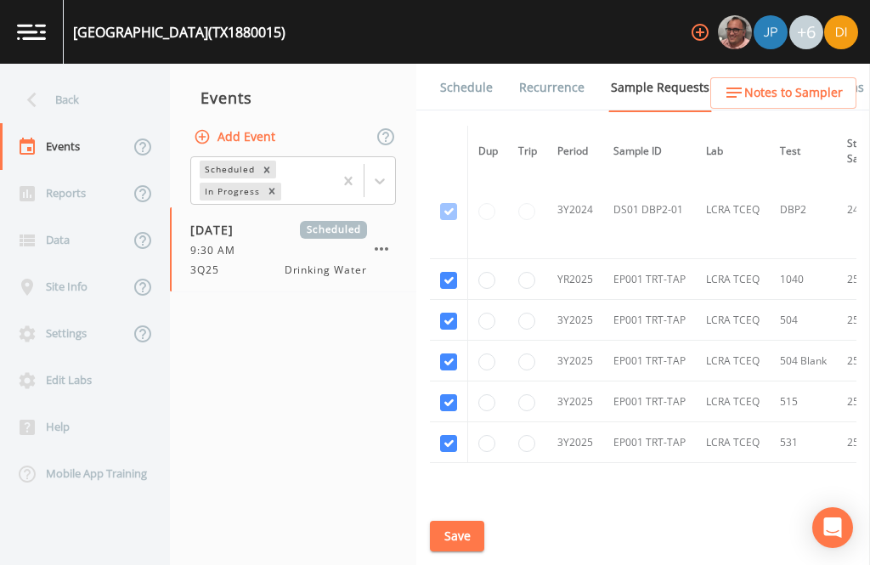
scroll to position [114, 0]
click at [480, 394] on input "radio" at bounding box center [486, 402] width 17 height 17
radio input "true"
click at [491, 435] on input "radio" at bounding box center [486, 443] width 17 height 17
radio input "true"
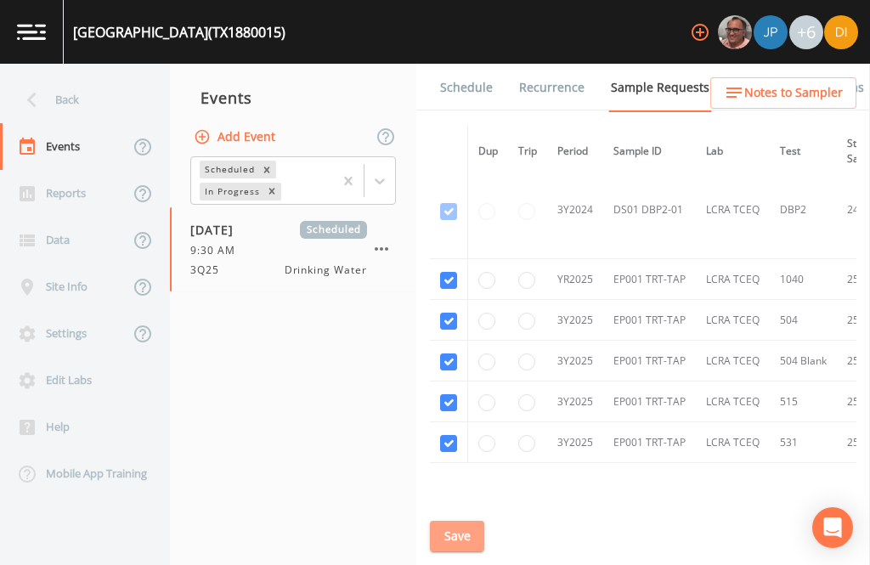
click at [459, 536] on button "Save" at bounding box center [457, 536] width 54 height 31
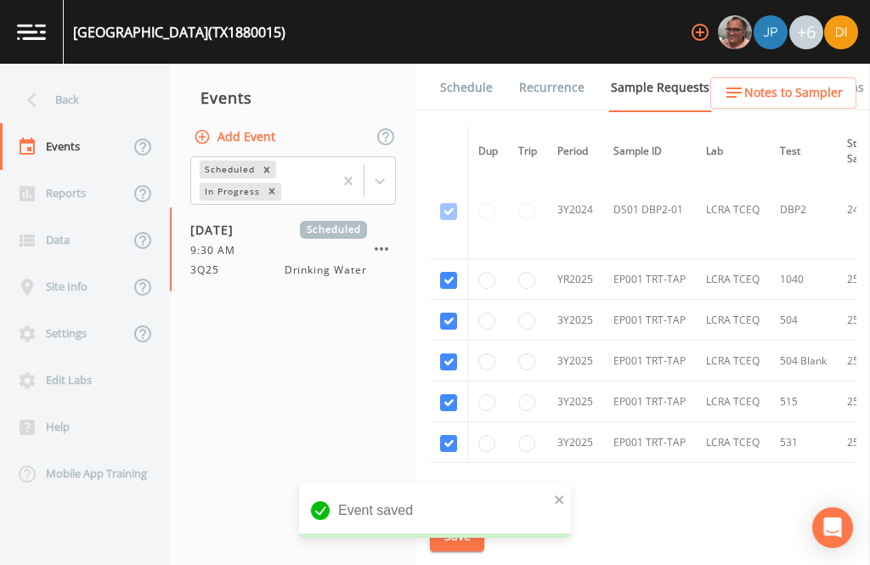
click at [463, 64] on link "Schedule" at bounding box center [467, 88] width 58 height 48
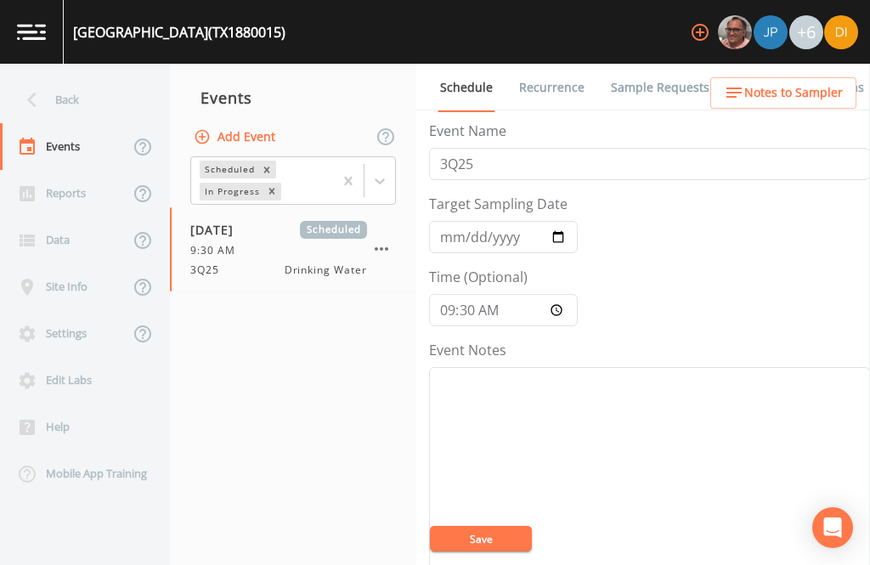
click at [484, 535] on button "Save" at bounding box center [481, 538] width 102 height 25
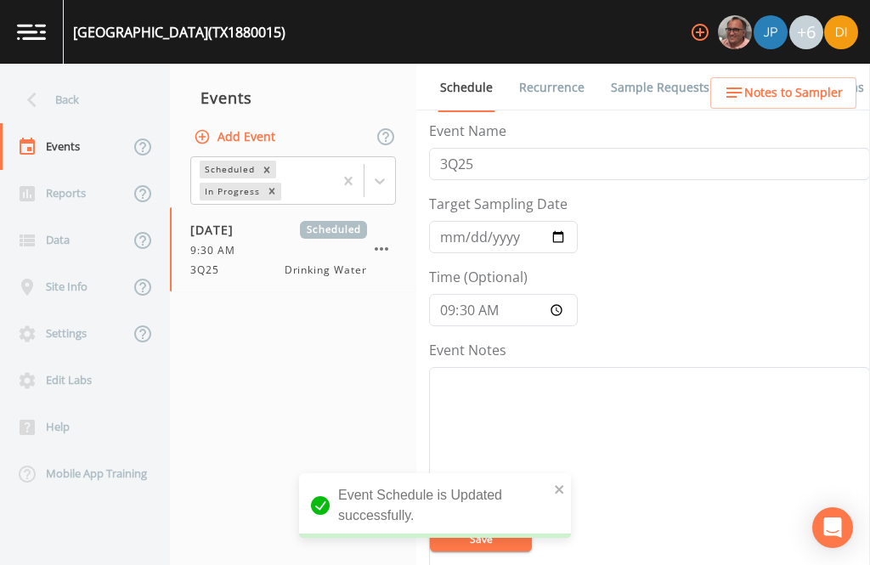
click at [80, 76] on div "Back" at bounding box center [76, 99] width 153 height 47
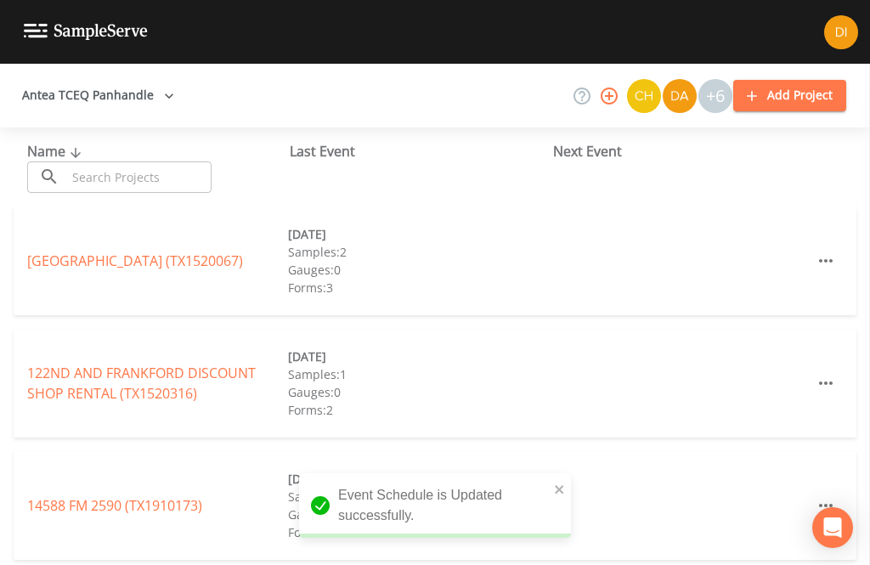
click at [146, 161] on input "text" at bounding box center [138, 176] width 145 height 31
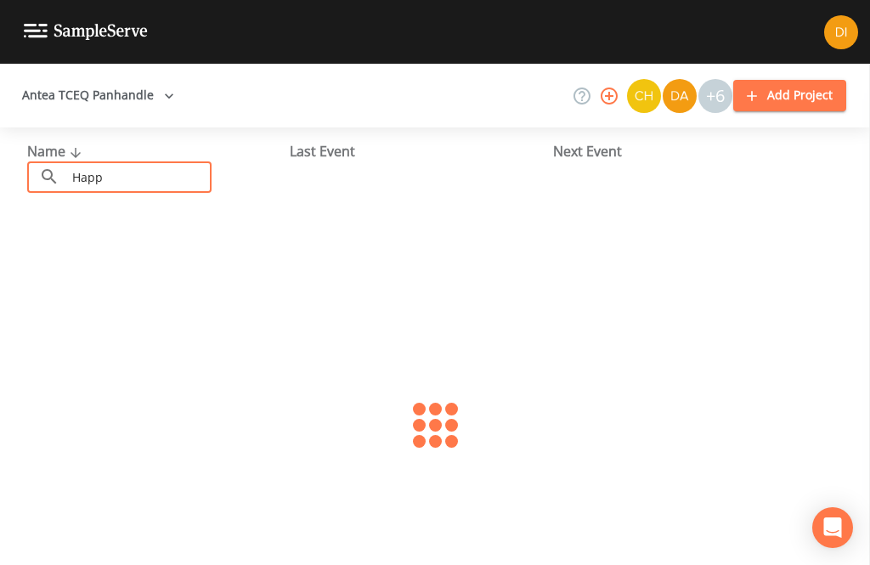
type input "Happy"
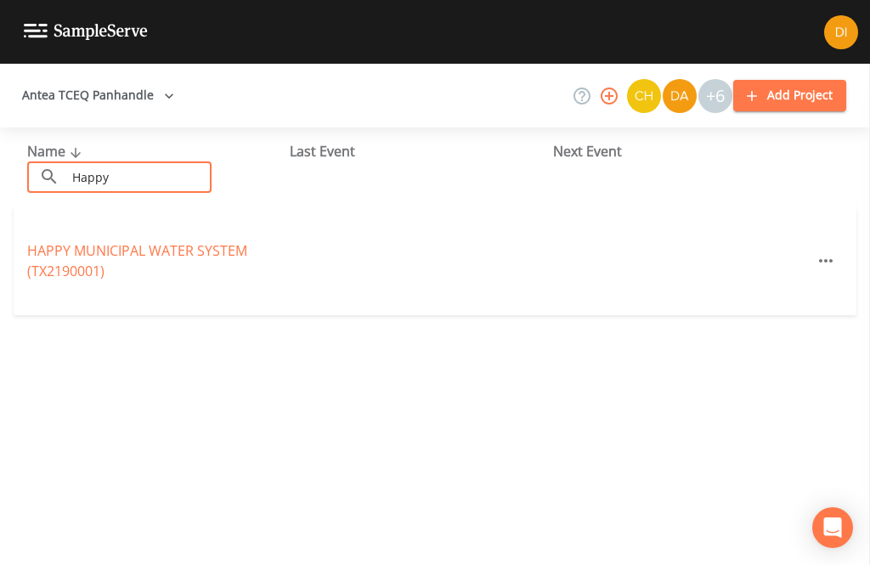
click at [202, 241] on link "HAPPY MUNICIPAL WATER SYSTEM (TX2190001)" at bounding box center [137, 260] width 220 height 39
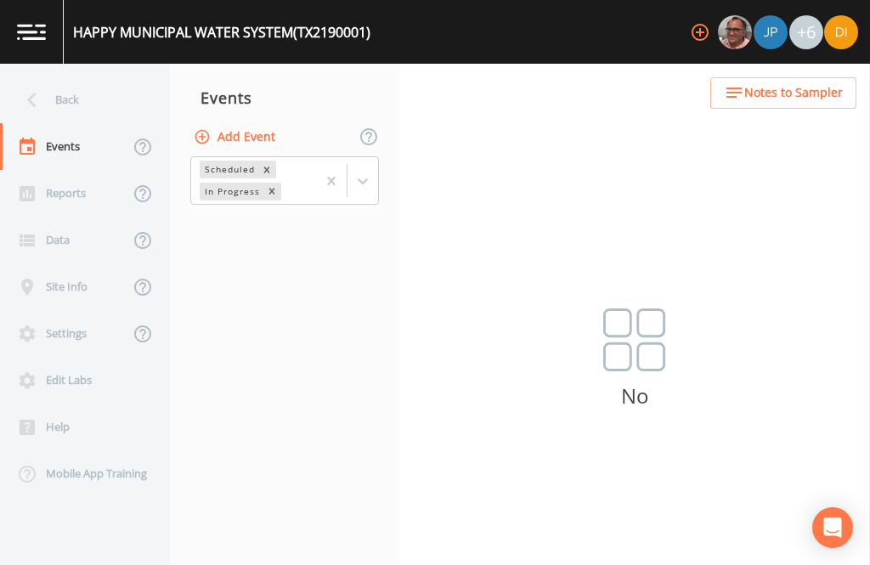
click at [277, 122] on button "Add Event" at bounding box center [236, 137] width 92 height 31
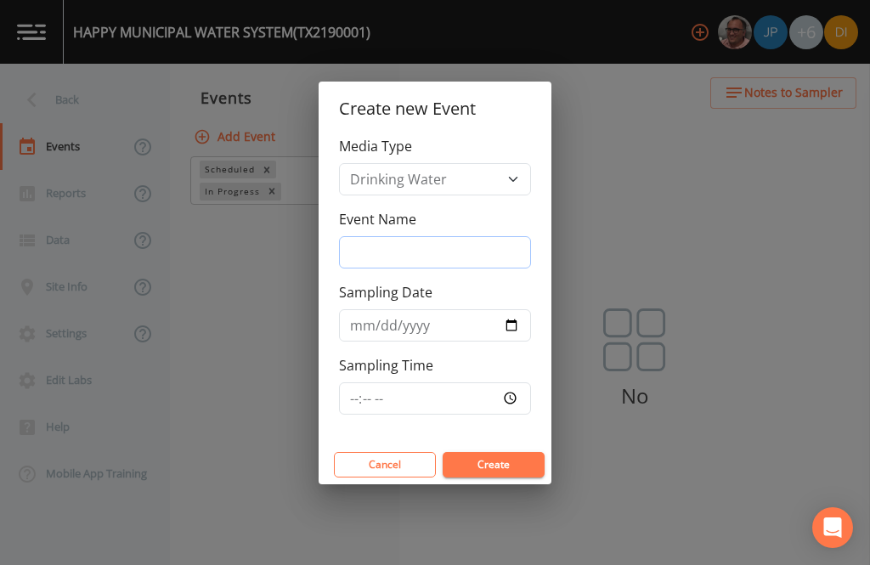
click at [411, 262] on input "Event Name" at bounding box center [435, 252] width 192 height 32
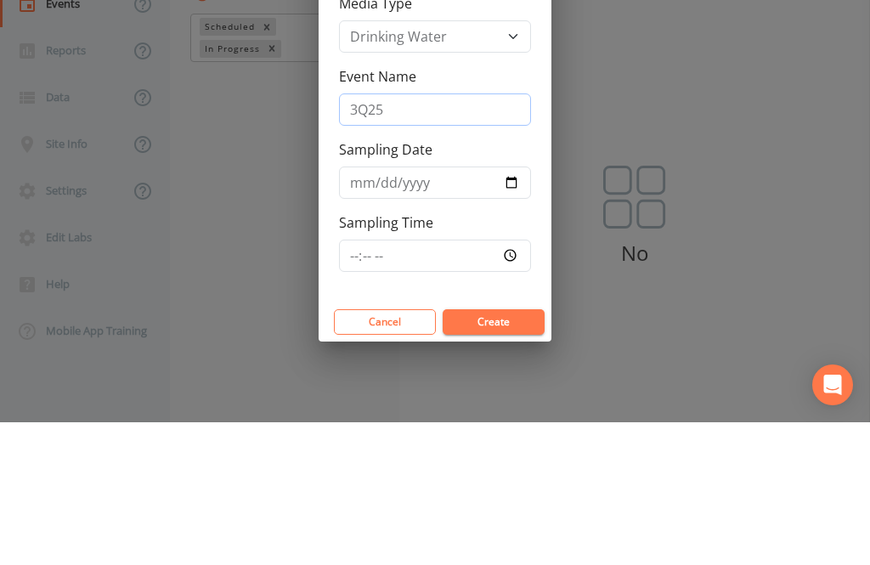
type input "3Q25"
click at [434, 309] on input "Sampling Date" at bounding box center [435, 325] width 192 height 32
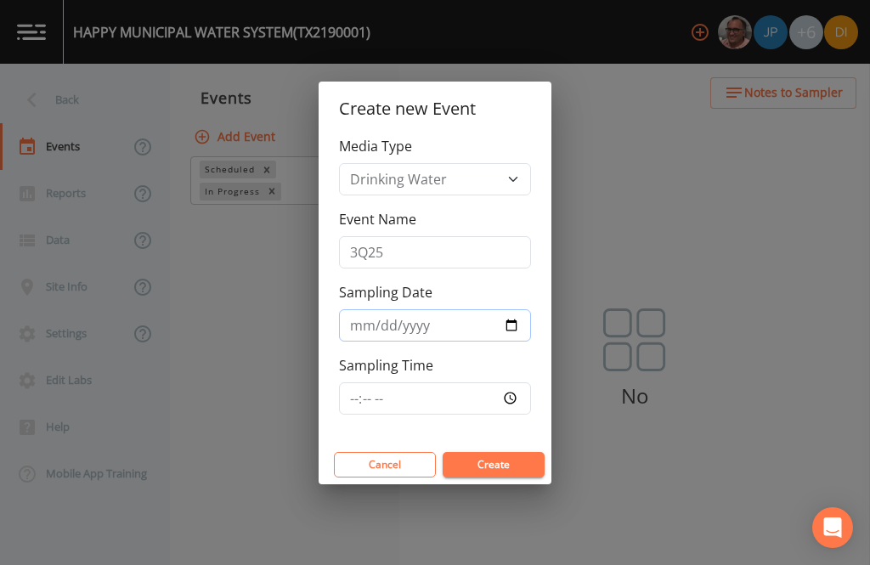
type input "2025-08-12"
click at [464, 388] on input "Sampling Time" at bounding box center [435, 398] width 192 height 32
type input "13:00"
click at [505, 461] on button "Create" at bounding box center [494, 464] width 102 height 25
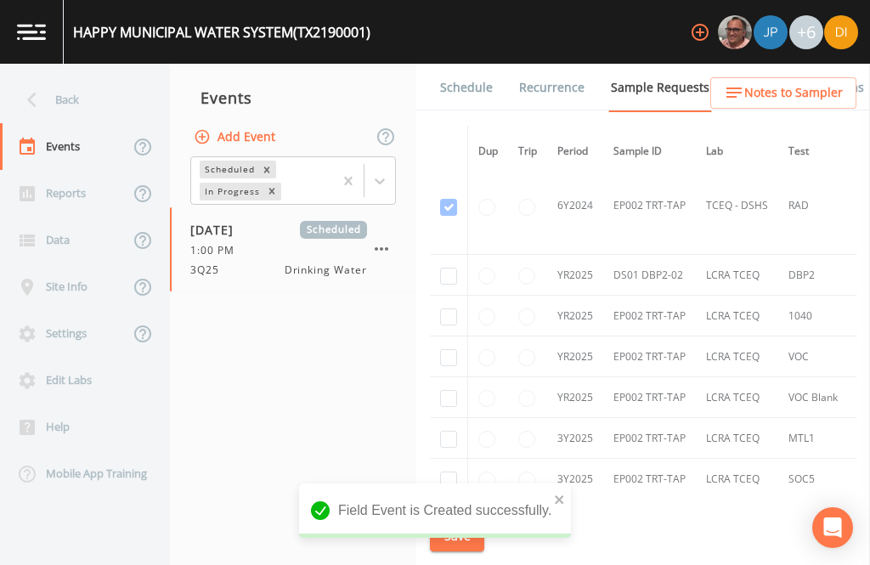
scroll to position [801, 0]
checkbox input "true"
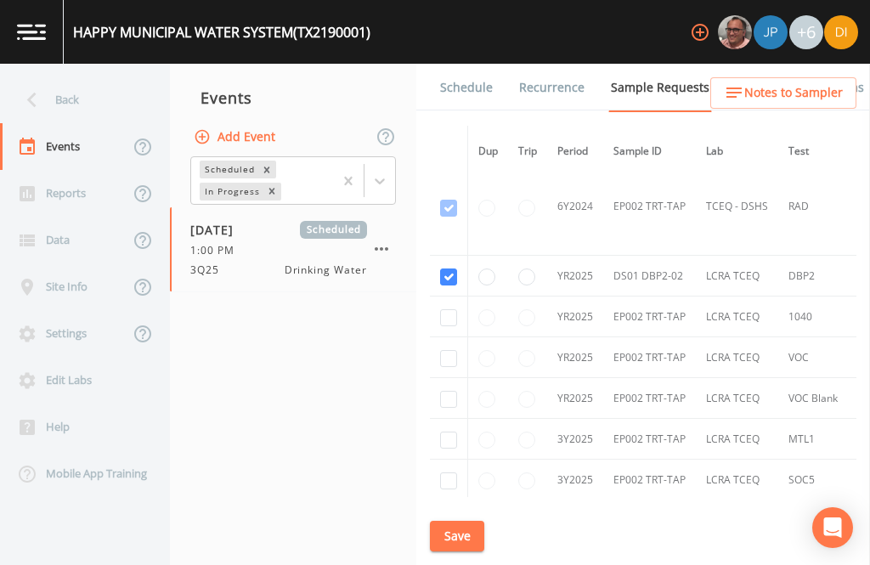
click at [455, 309] on input "checkbox" at bounding box center [448, 317] width 17 height 17
checkbox input "true"
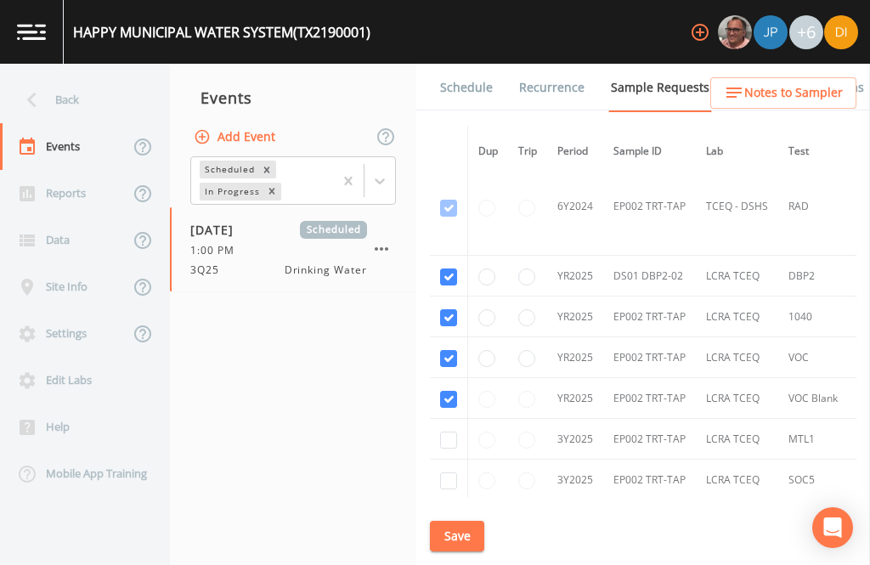
checkbox input "true"
click at [446, 449] on input "checkbox" at bounding box center [448, 440] width 17 height 17
checkbox input "true"
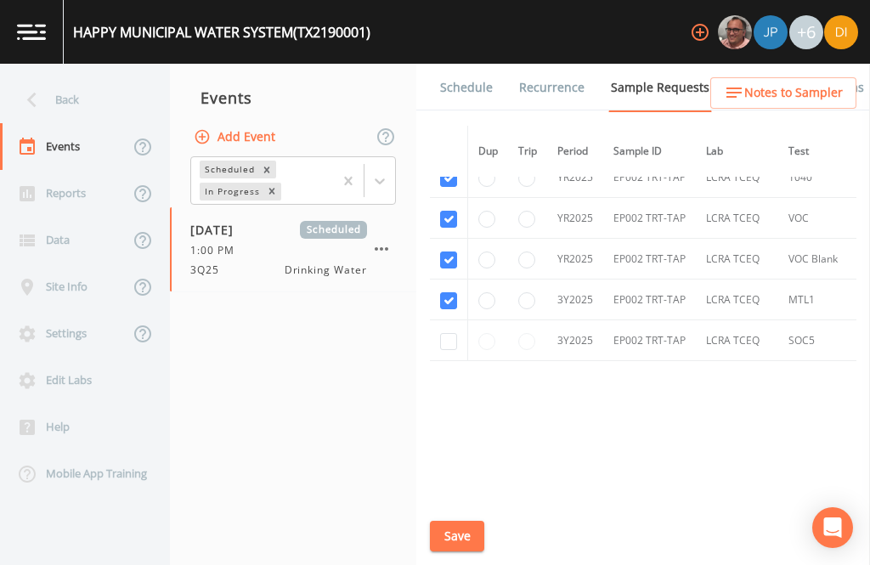
scroll to position [947, 0]
click at [449, 350] on input "checkbox" at bounding box center [448, 341] width 17 height 17
checkbox input "true"
click at [467, 529] on button "Save" at bounding box center [457, 536] width 54 height 31
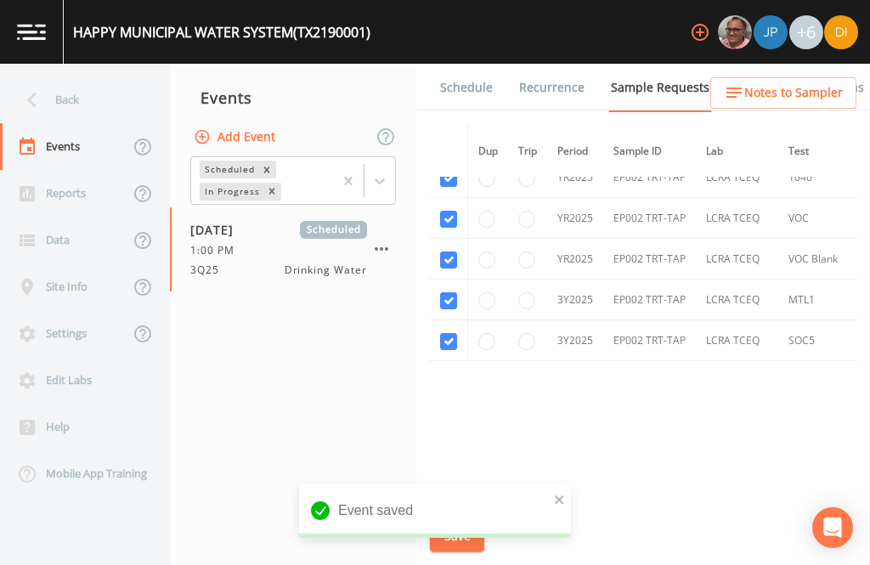
click at [473, 64] on link "Schedule" at bounding box center [467, 88] width 58 height 48
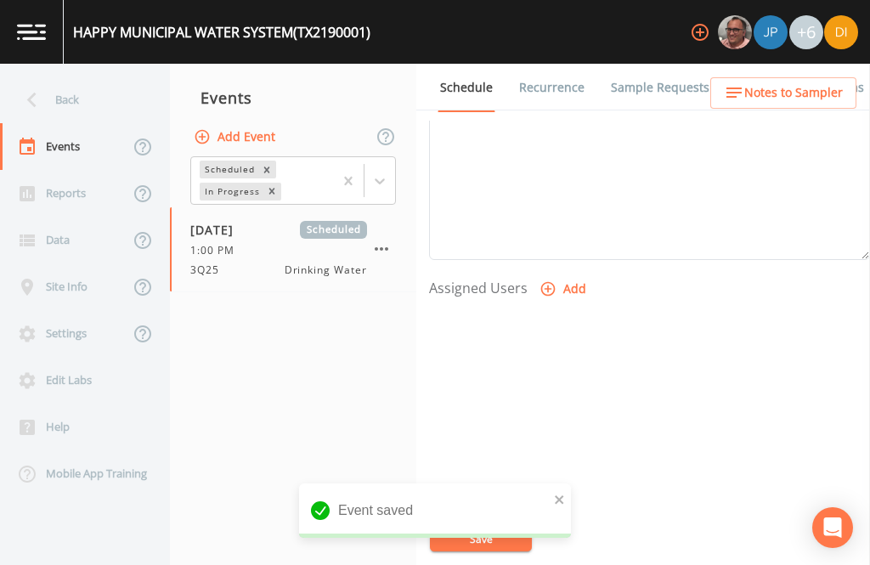
scroll to position [579, 0]
click at [563, 274] on button "Add" at bounding box center [564, 289] width 57 height 31
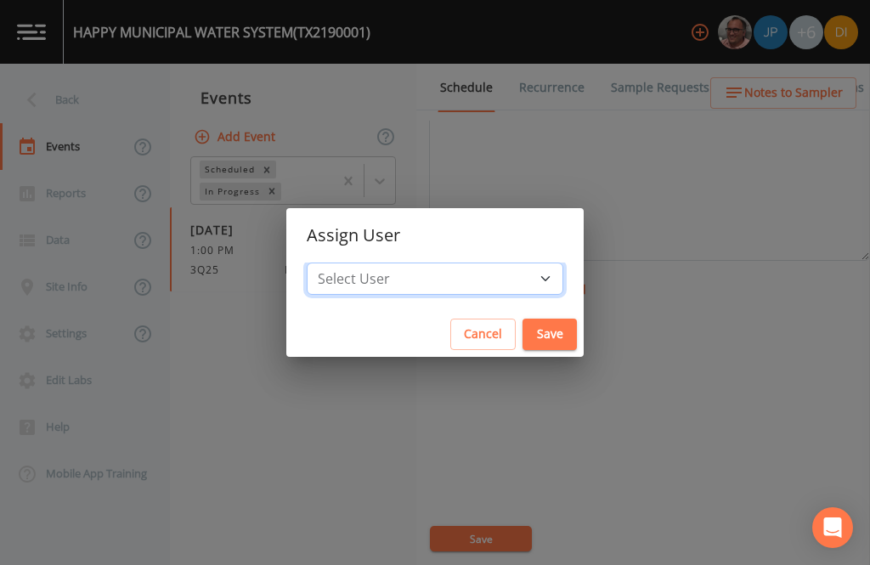
click at [454, 276] on select "Select User Mike Franklin Joshua gere Paul David Weber Zachary Evans Stafford J…" at bounding box center [435, 279] width 257 height 32
select select "344ec927-06d4-4db1-b173-80838cd52a46"
click at [523, 342] on button "Save" at bounding box center [550, 334] width 54 height 31
select select
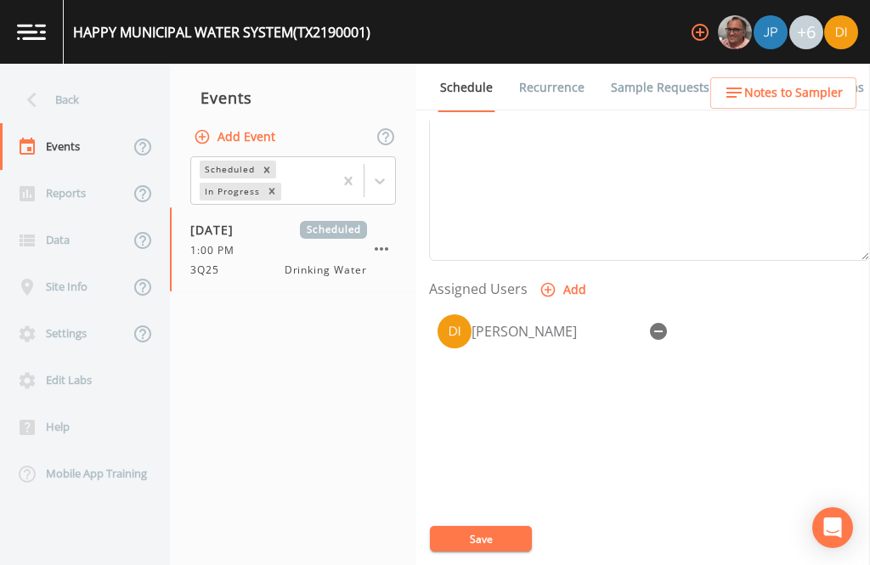
click at [490, 542] on button "Save" at bounding box center [481, 538] width 102 height 25
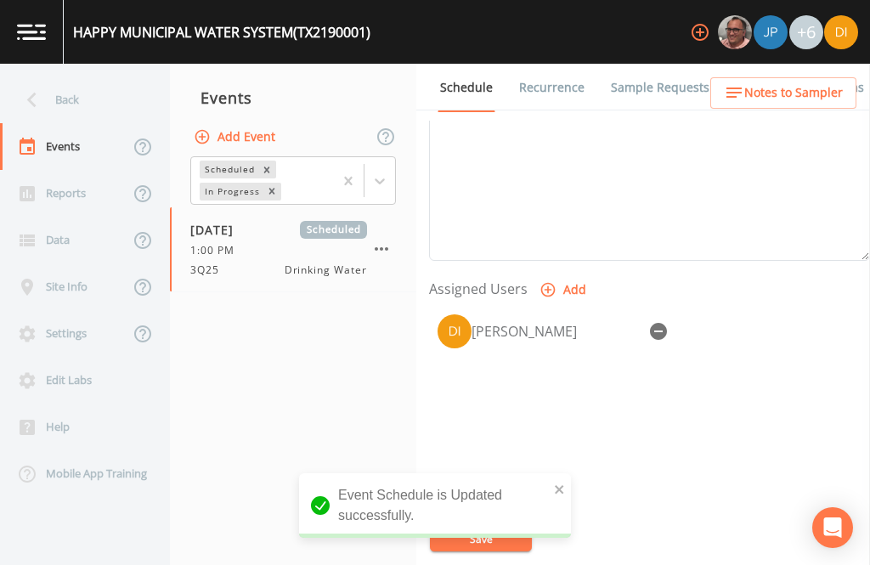
click at [71, 76] on div "Back" at bounding box center [76, 99] width 153 height 47
